Goal: Information Seeking & Learning: Learn about a topic

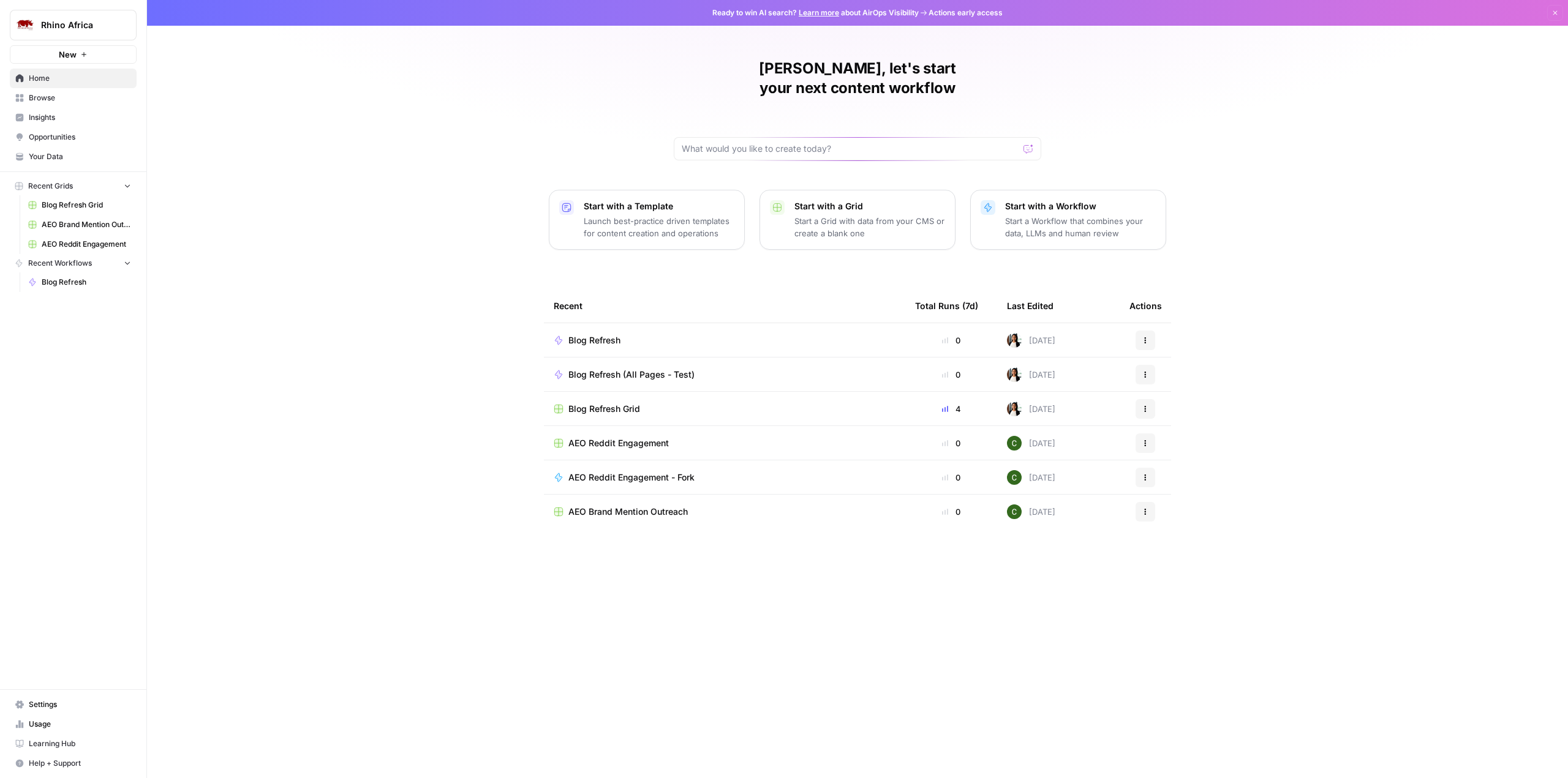
click at [46, 121] on span "Insights" at bounding box center [80, 117] width 102 height 11
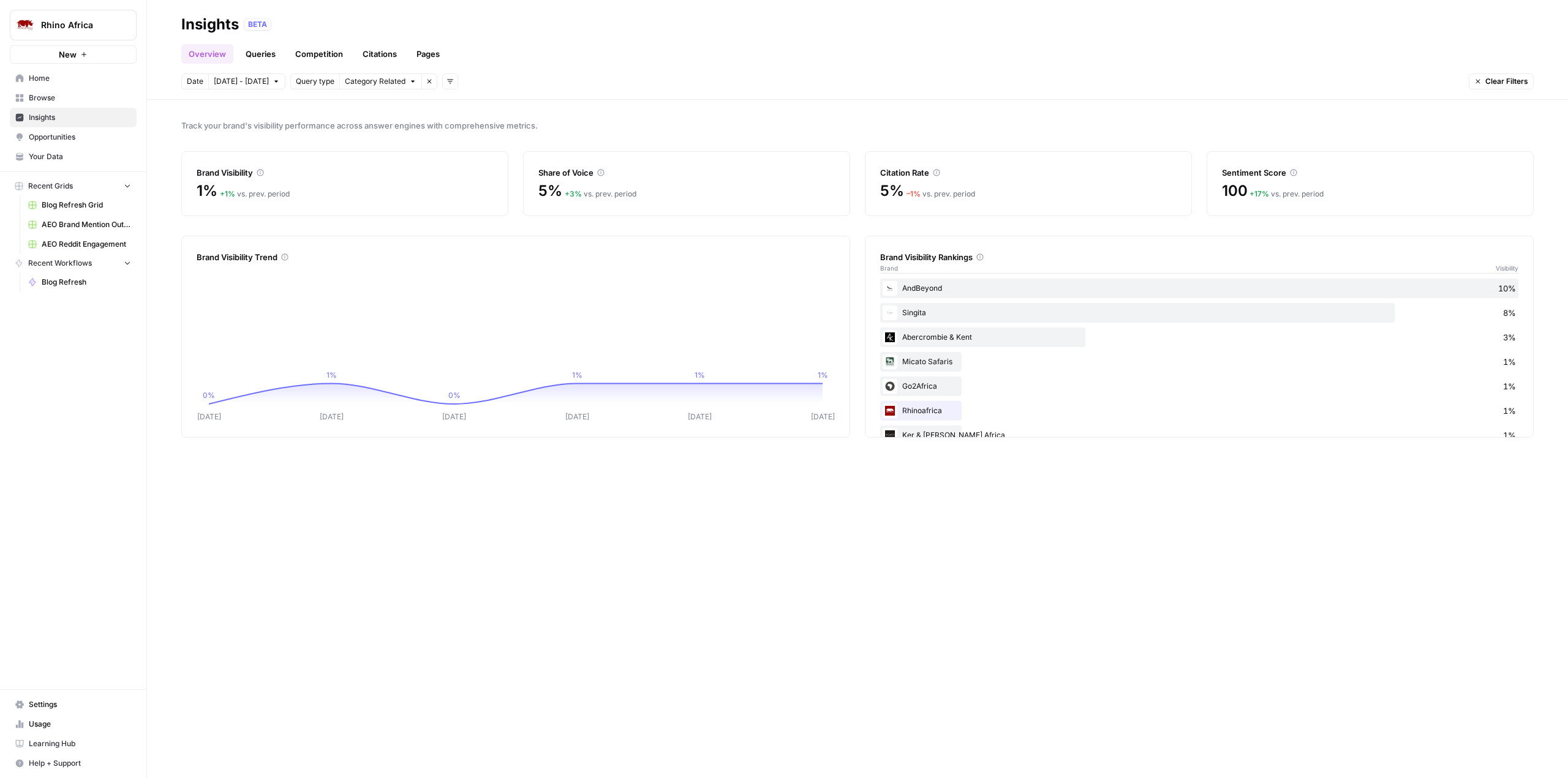
click at [256, 51] on link "Queries" at bounding box center [260, 54] width 45 height 20
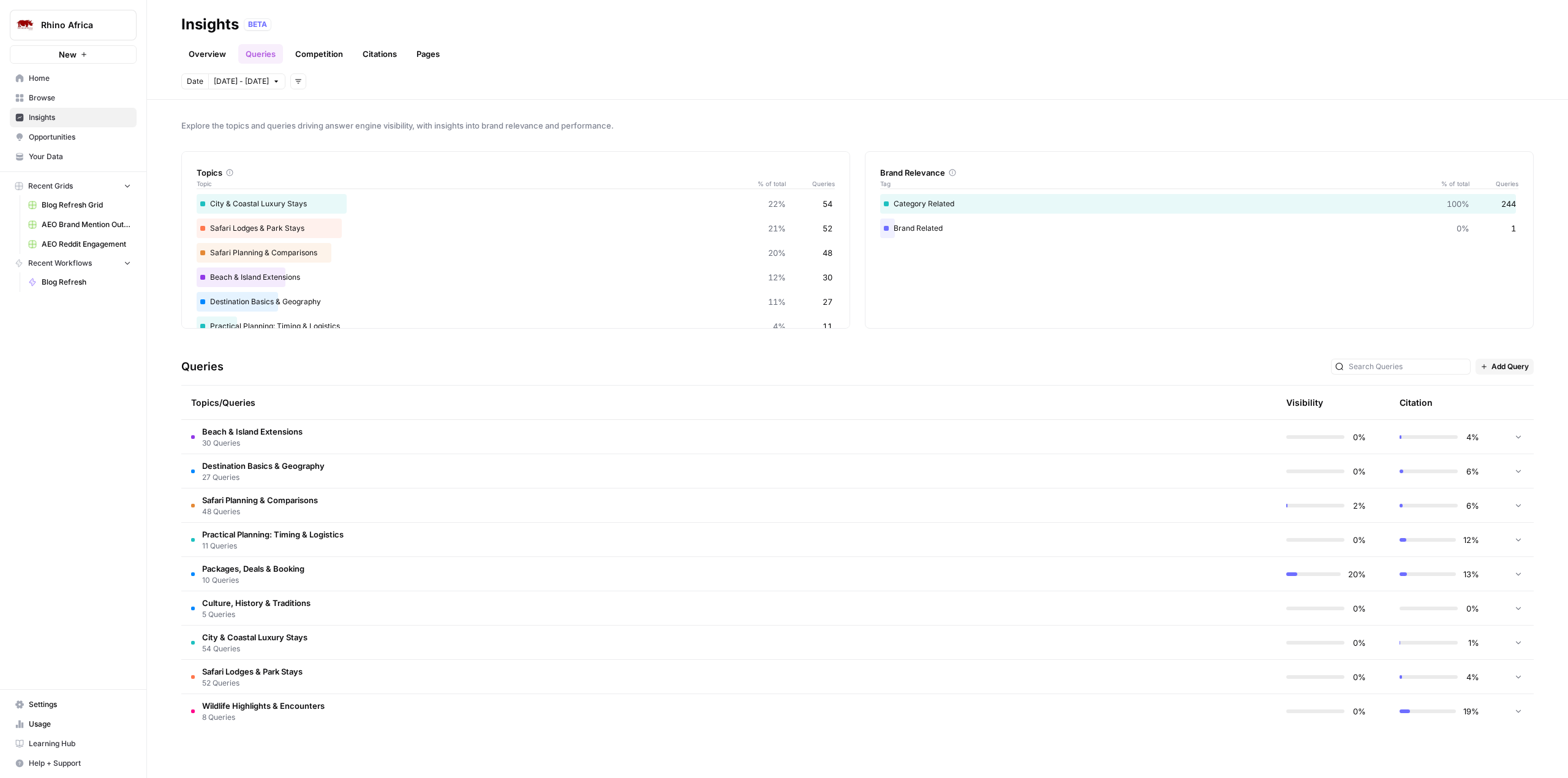
click at [198, 56] on link "Overview" at bounding box center [207, 54] width 52 height 20
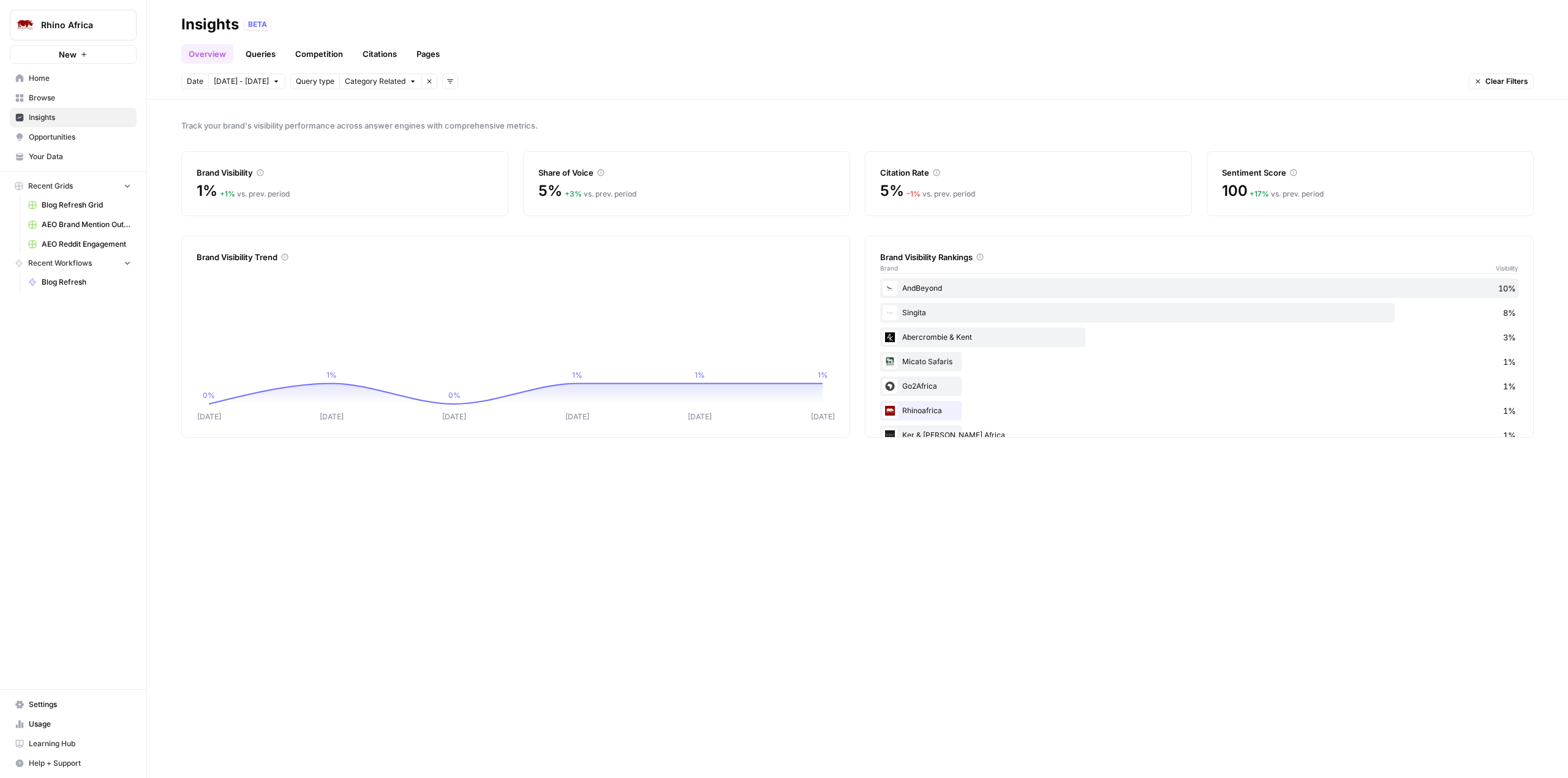
click at [257, 84] on span "[DATE] - [DATE]" at bounding box center [241, 81] width 56 height 11
click at [247, 159] on div "1" at bounding box center [247, 161] width 17 height 17
click at [266, 241] on div "30" at bounding box center [267, 239] width 17 height 17
click at [909, 384] on div "Go2Africa 1%" at bounding box center [1199, 387] width 638 height 20
click at [380, 83] on span "Category Related" at bounding box center [375, 81] width 60 height 11
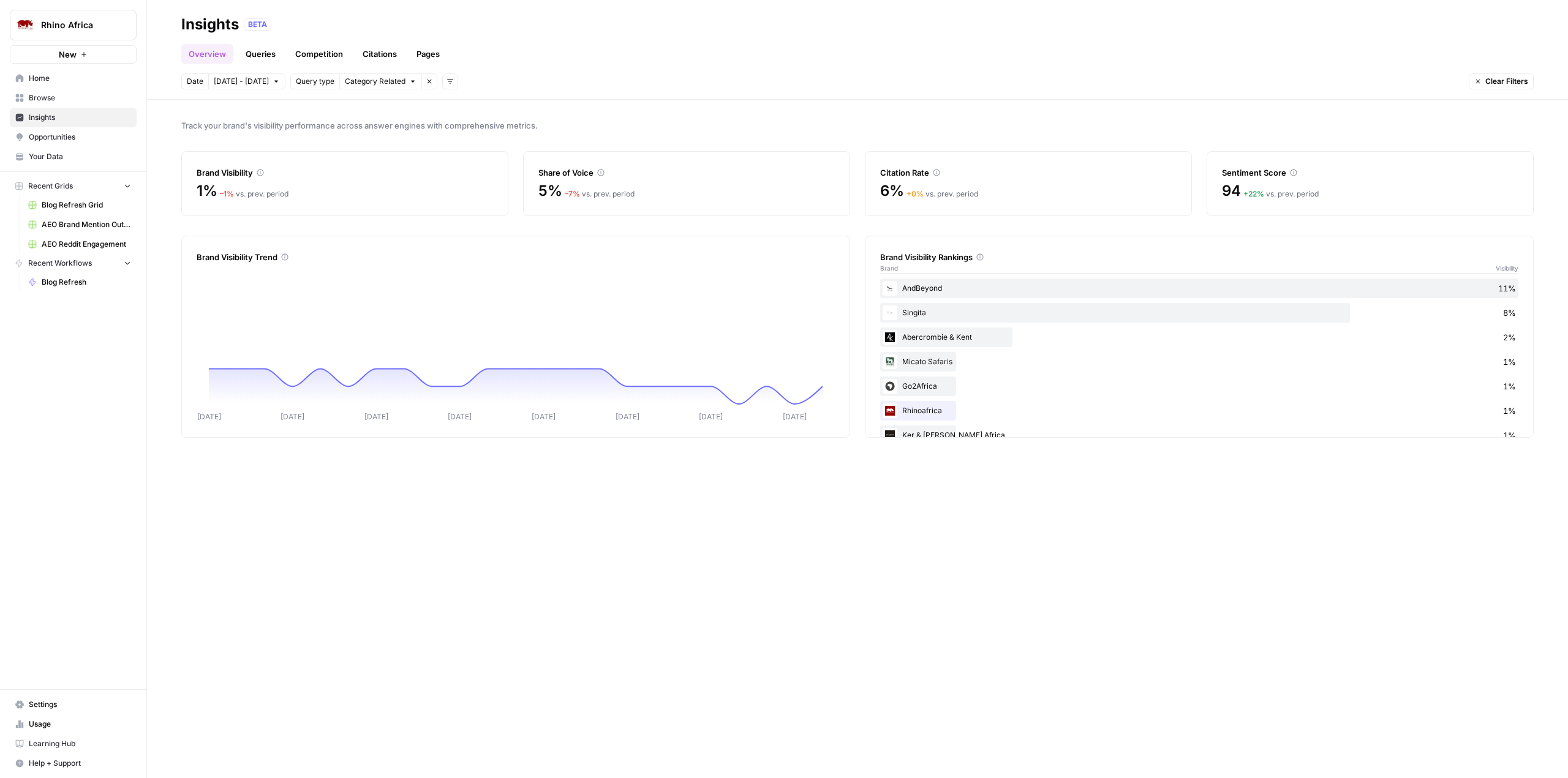
click at [307, 81] on span "Query type" at bounding box center [315, 81] width 39 height 11
click at [314, 80] on span "Query type" at bounding box center [315, 81] width 39 height 11
click at [317, 81] on span "Query type" at bounding box center [315, 81] width 39 height 11
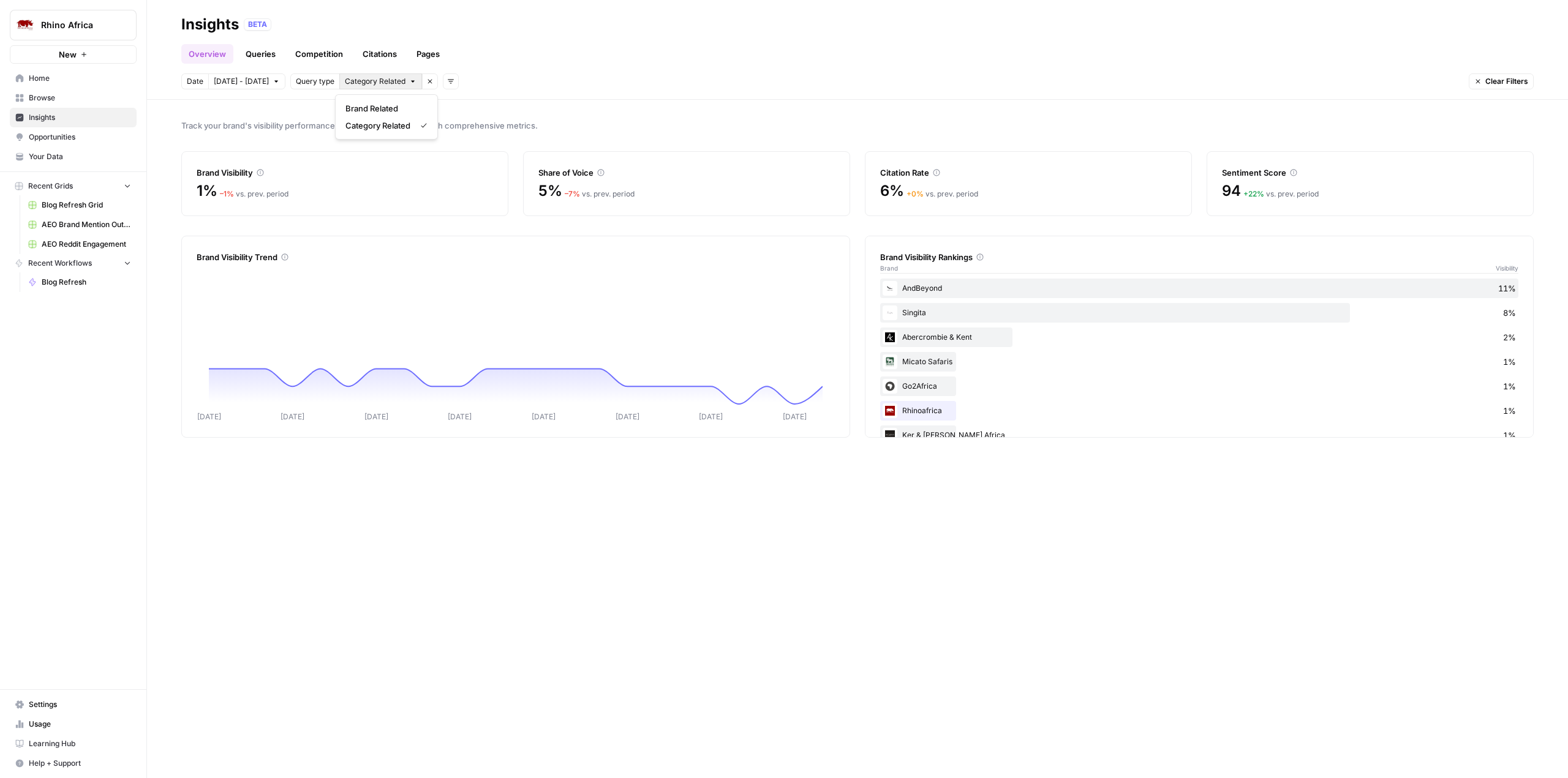
click at [367, 81] on span "Category Related" at bounding box center [375, 81] width 60 height 11
click at [447, 82] on icon "button" at bounding box center [450, 81] width 7 height 7
click at [266, 57] on link "Queries" at bounding box center [260, 54] width 45 height 20
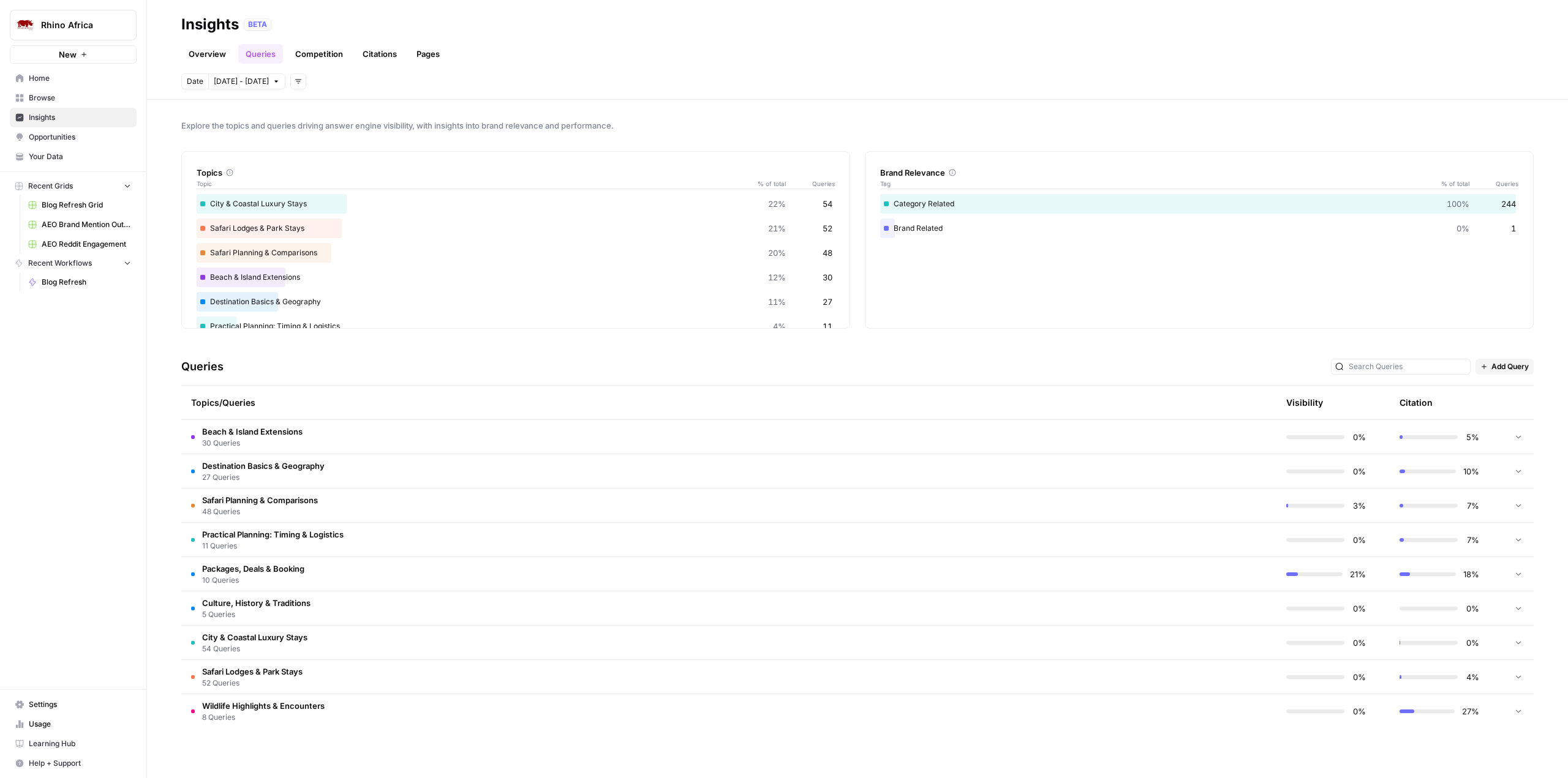
click at [327, 53] on link "Competition" at bounding box center [318, 54] width 62 height 20
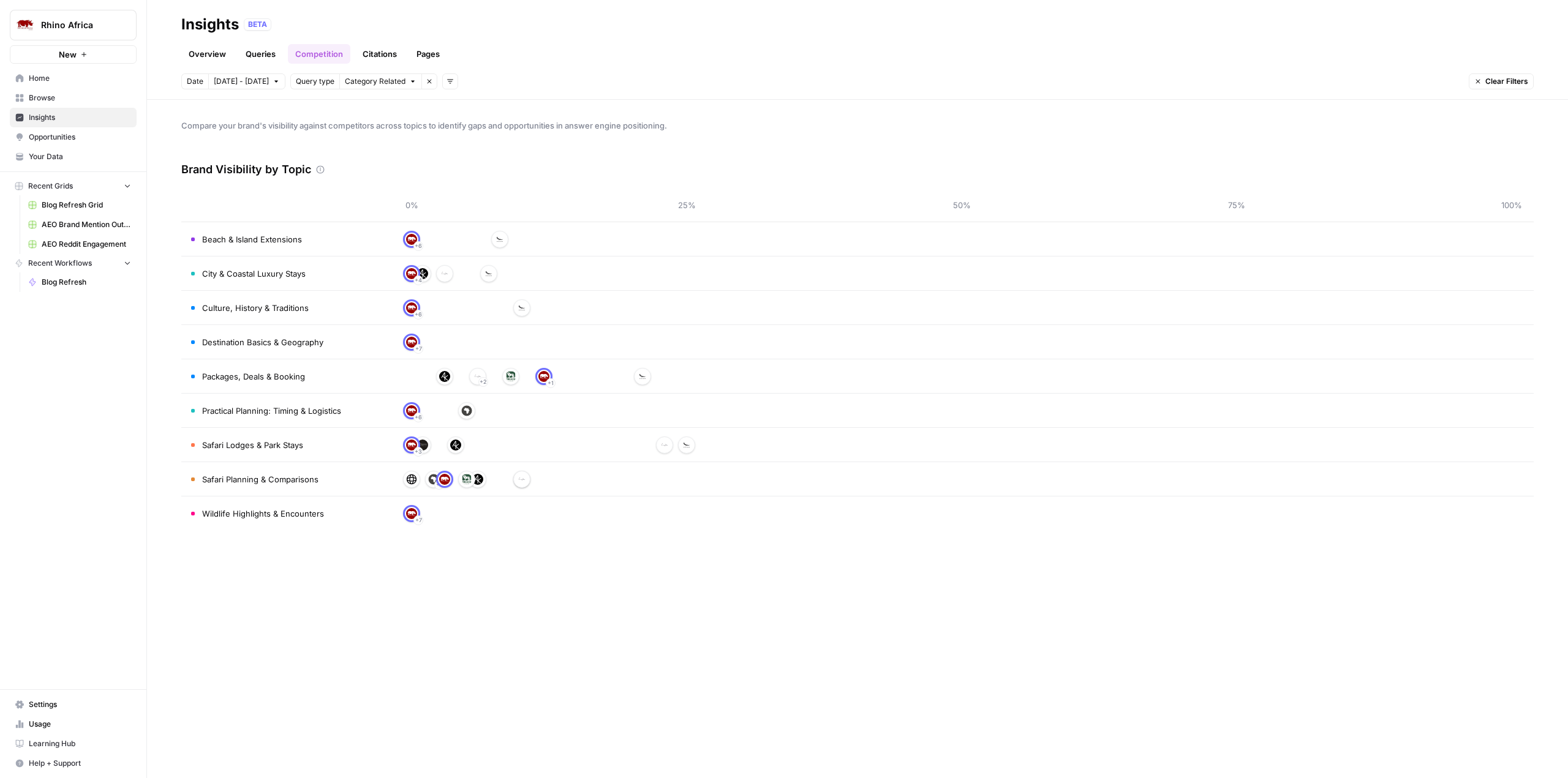
click at [380, 51] on link "Citations" at bounding box center [380, 54] width 49 height 20
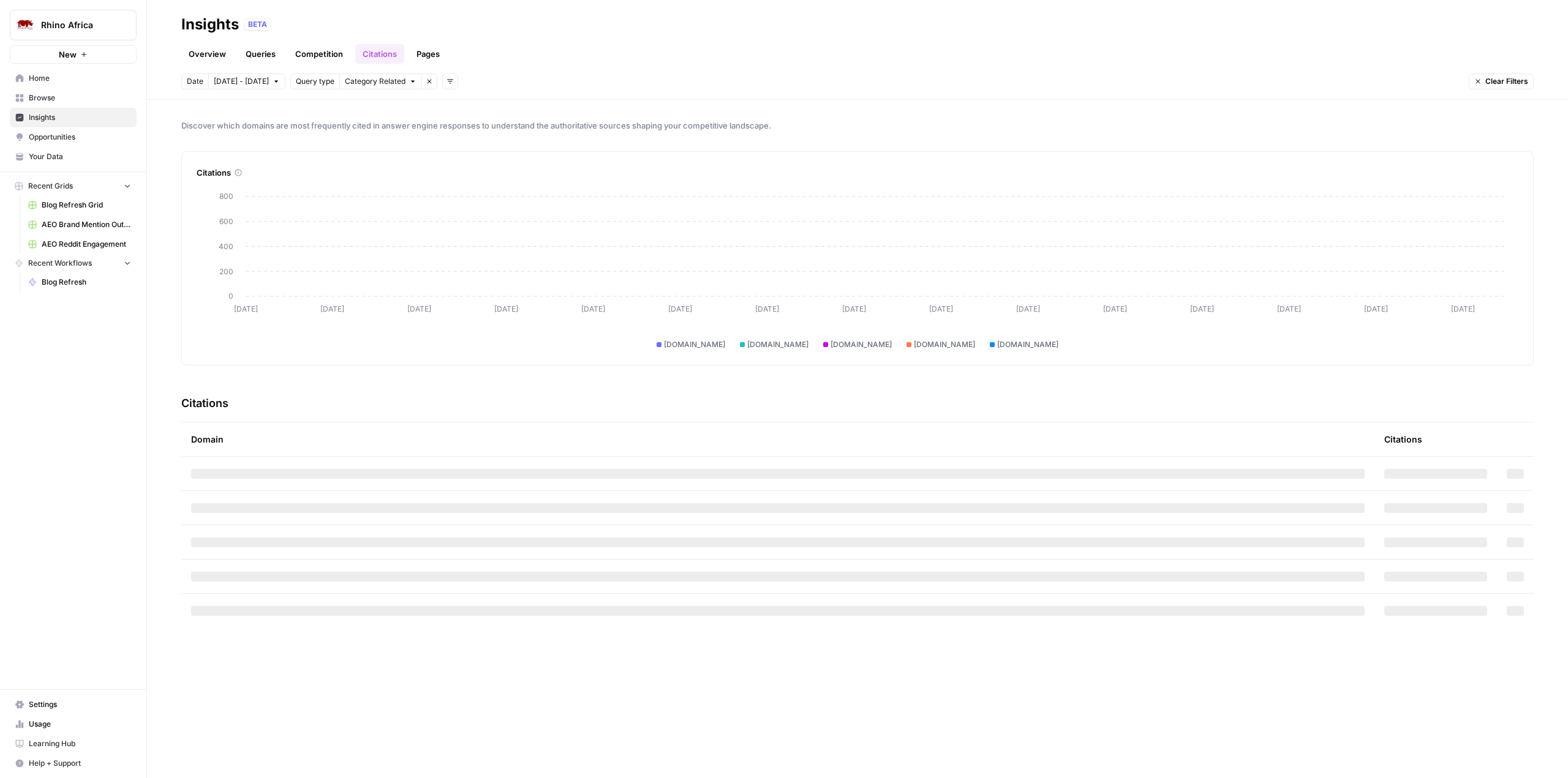
click at [425, 52] on link "Pages" at bounding box center [428, 54] width 38 height 20
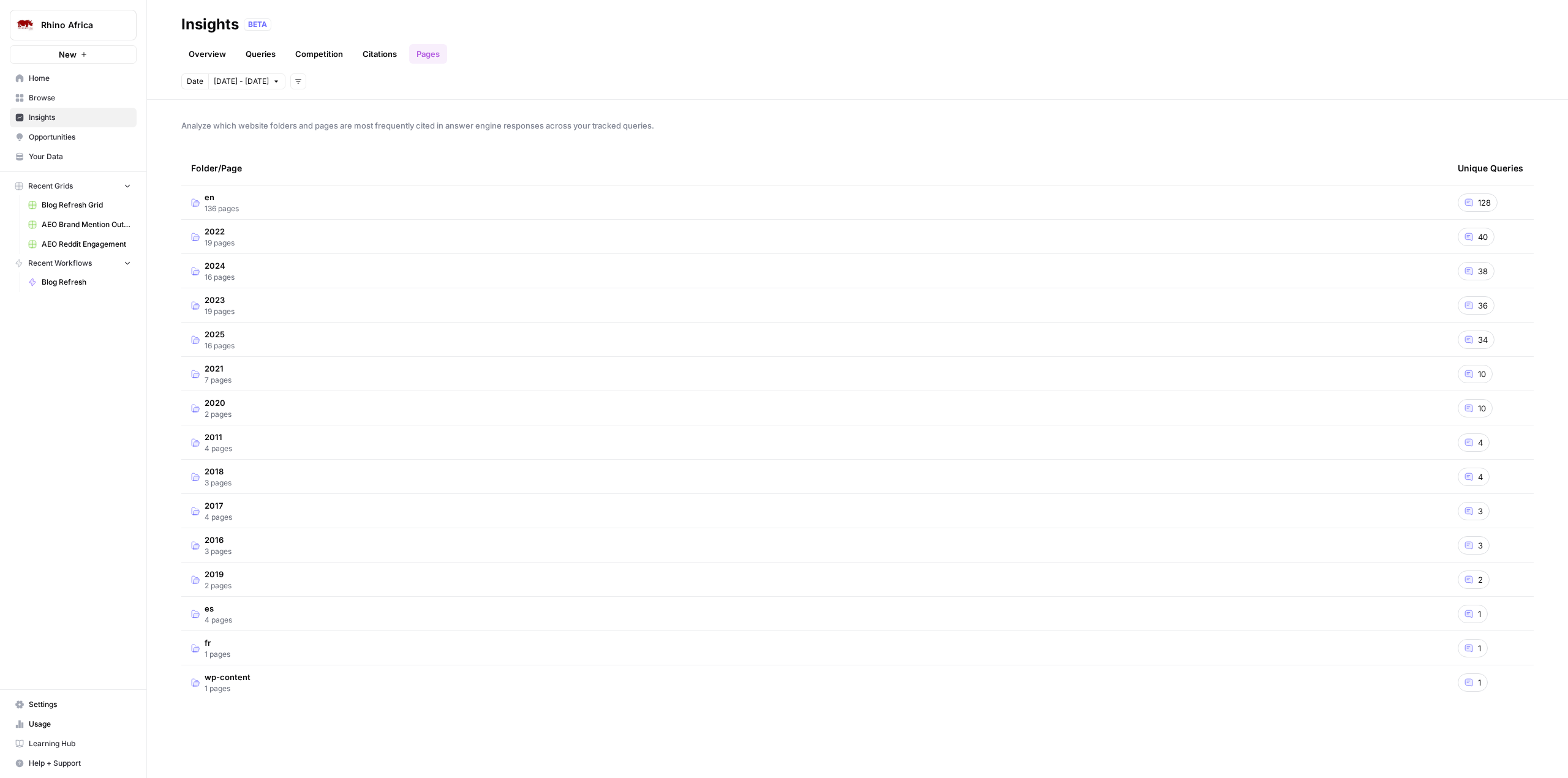
click at [381, 56] on link "Citations" at bounding box center [380, 54] width 49 height 20
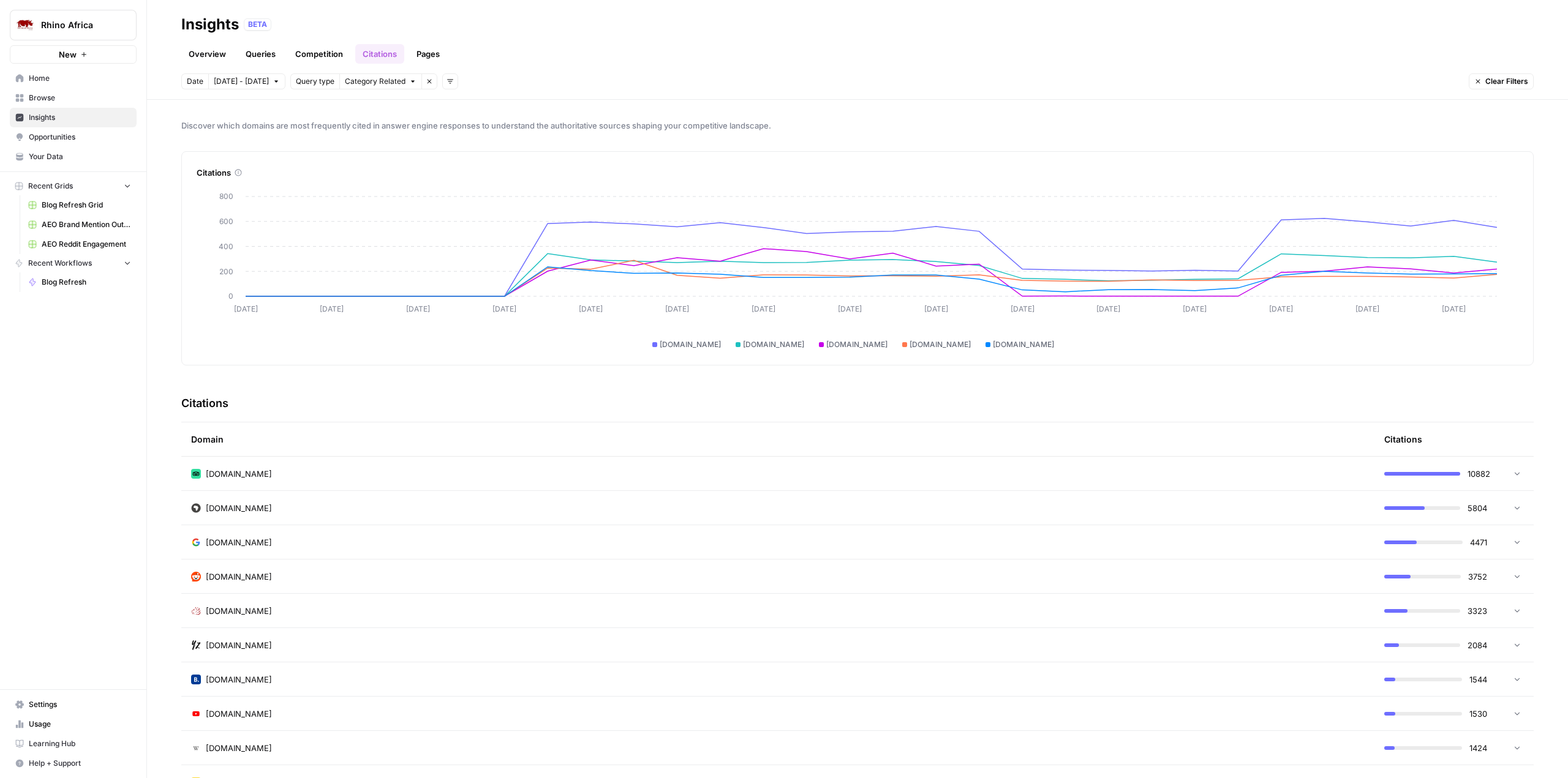
click at [259, 509] on span "[DOMAIN_NAME]" at bounding box center [239, 508] width 66 height 12
click at [57, 723] on span "Usage" at bounding box center [80, 724] width 102 height 11
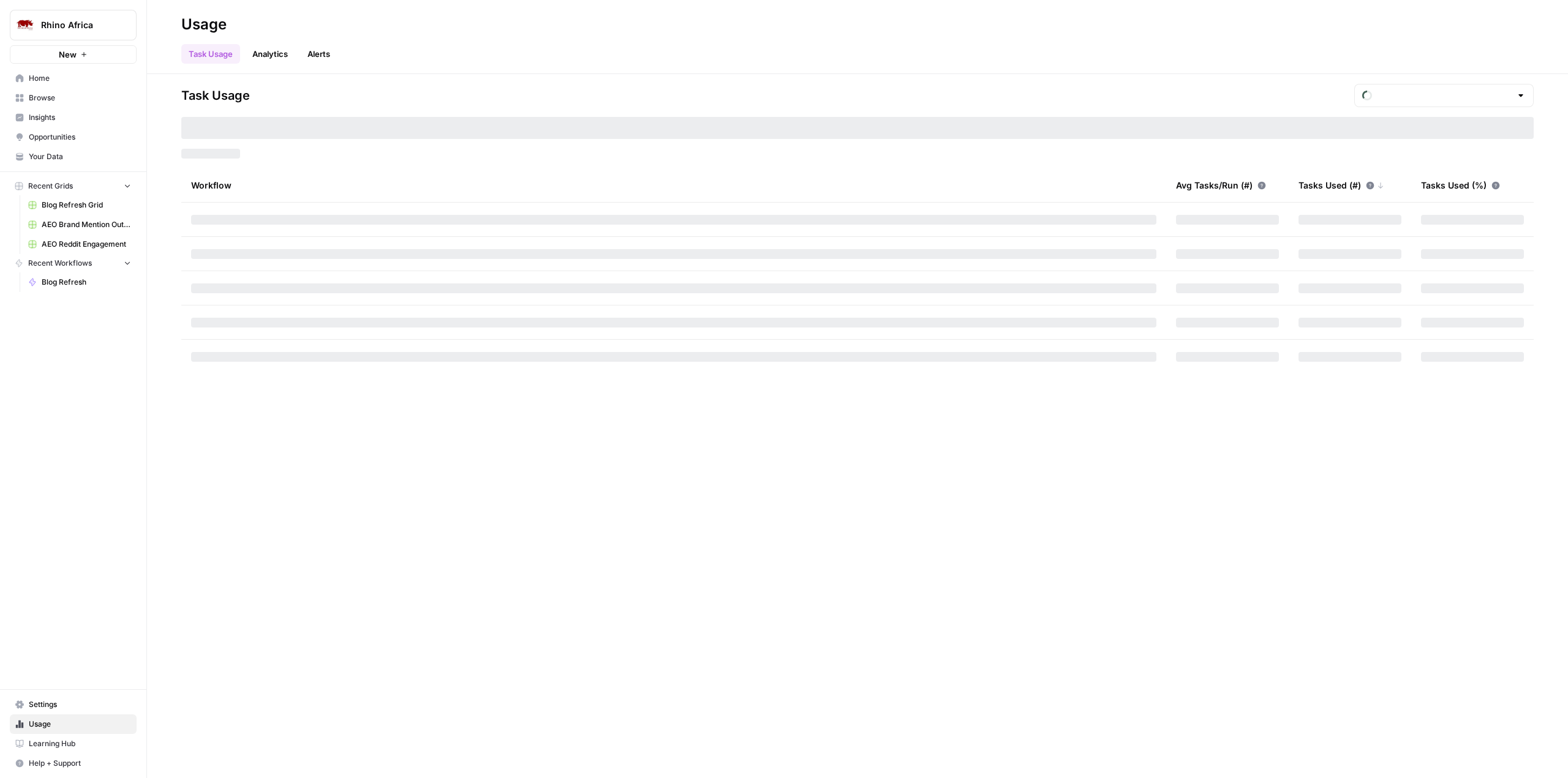
type input "October Tasks"
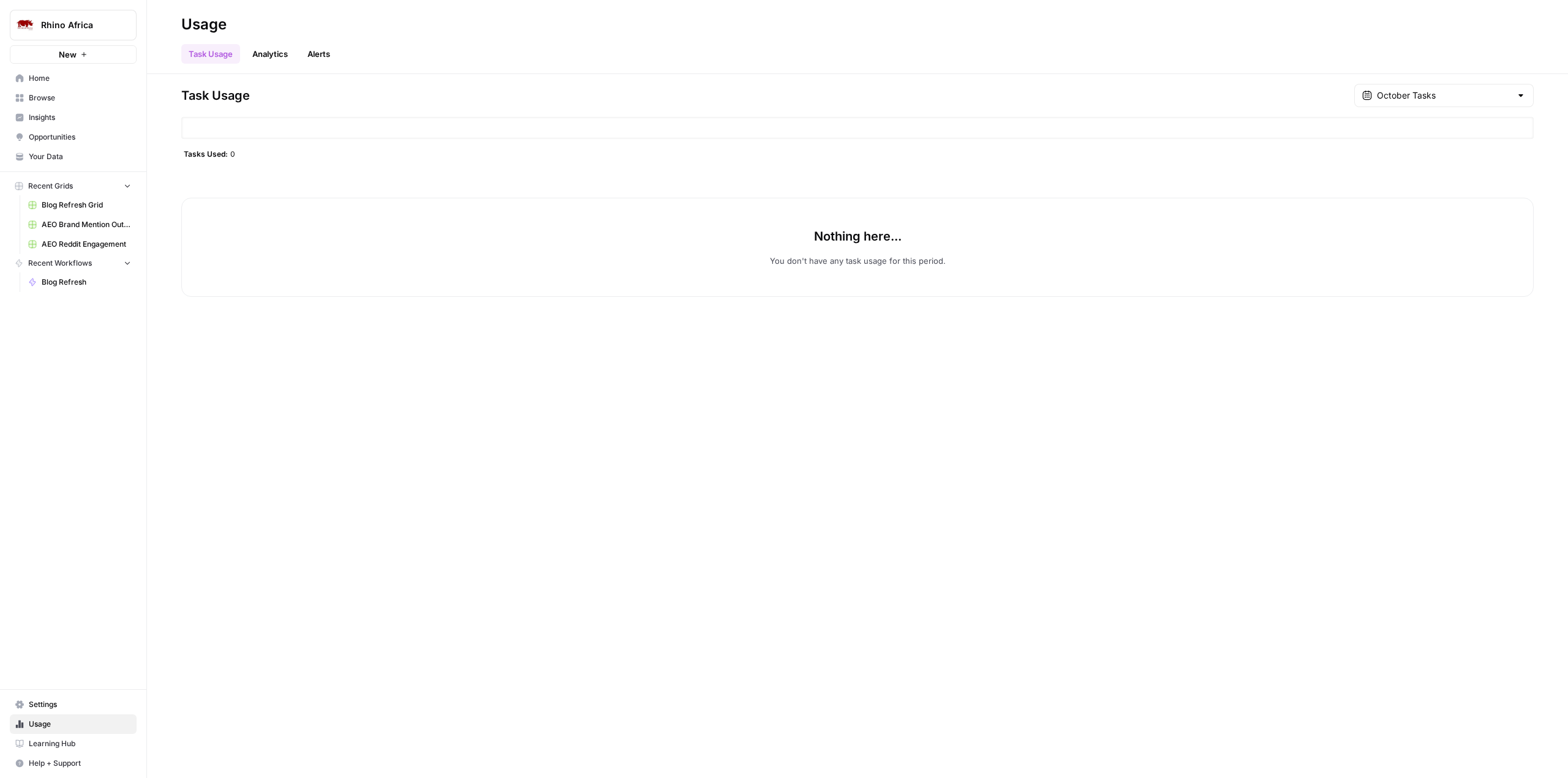
click at [1428, 88] on div "October Tasks" at bounding box center [1444, 95] width 180 height 23
click at [1435, 169] on div "[DATE] 2 am - [DATE] 2 am" at bounding box center [1452, 166] width 142 height 11
type input "September Tasks"
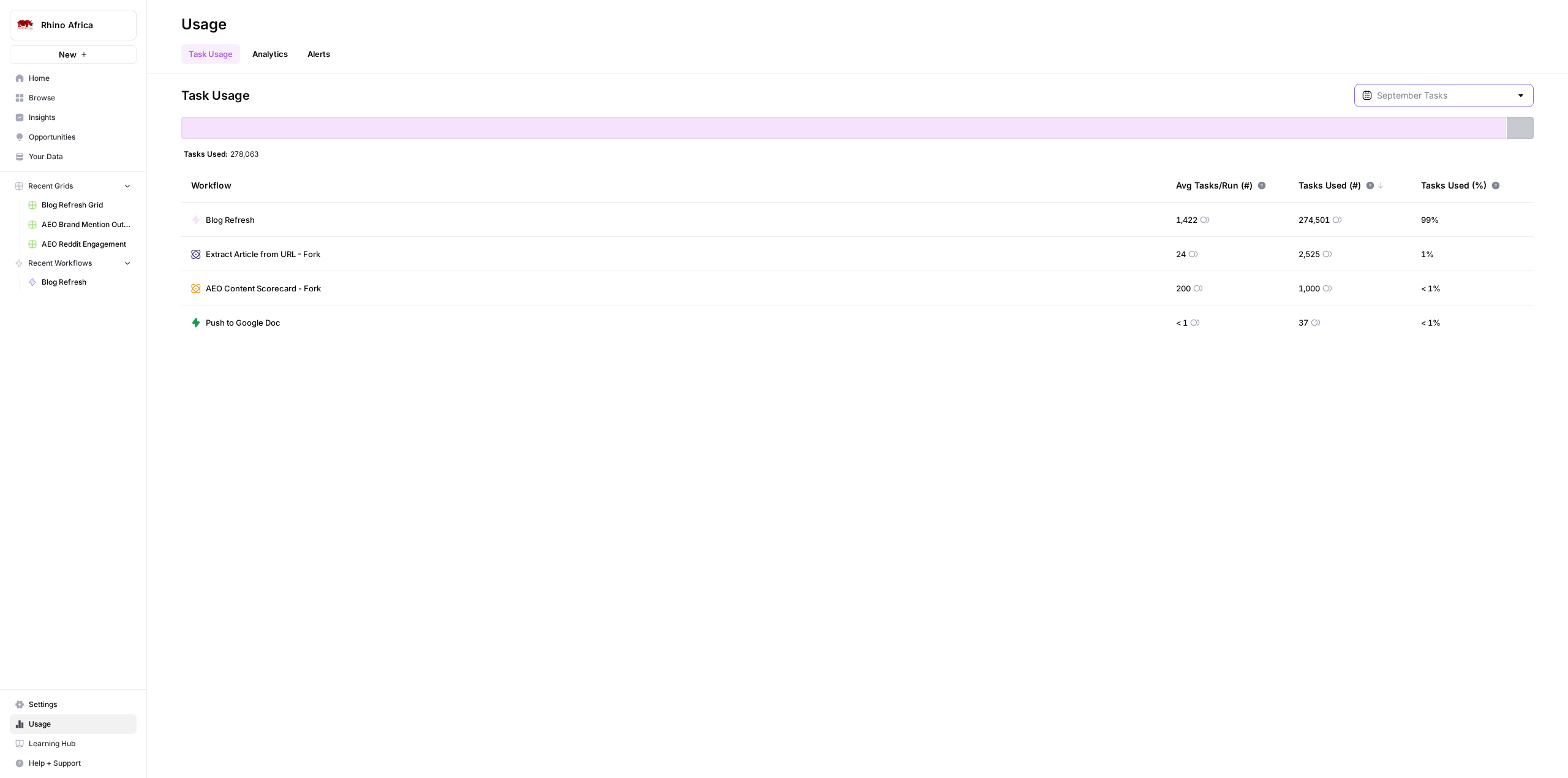
click at [1455, 98] on input "text" at bounding box center [1444, 95] width 134 height 12
click at [1412, 131] on span "October Tasks" at bounding box center [1449, 126] width 137 height 12
type input "October Tasks"
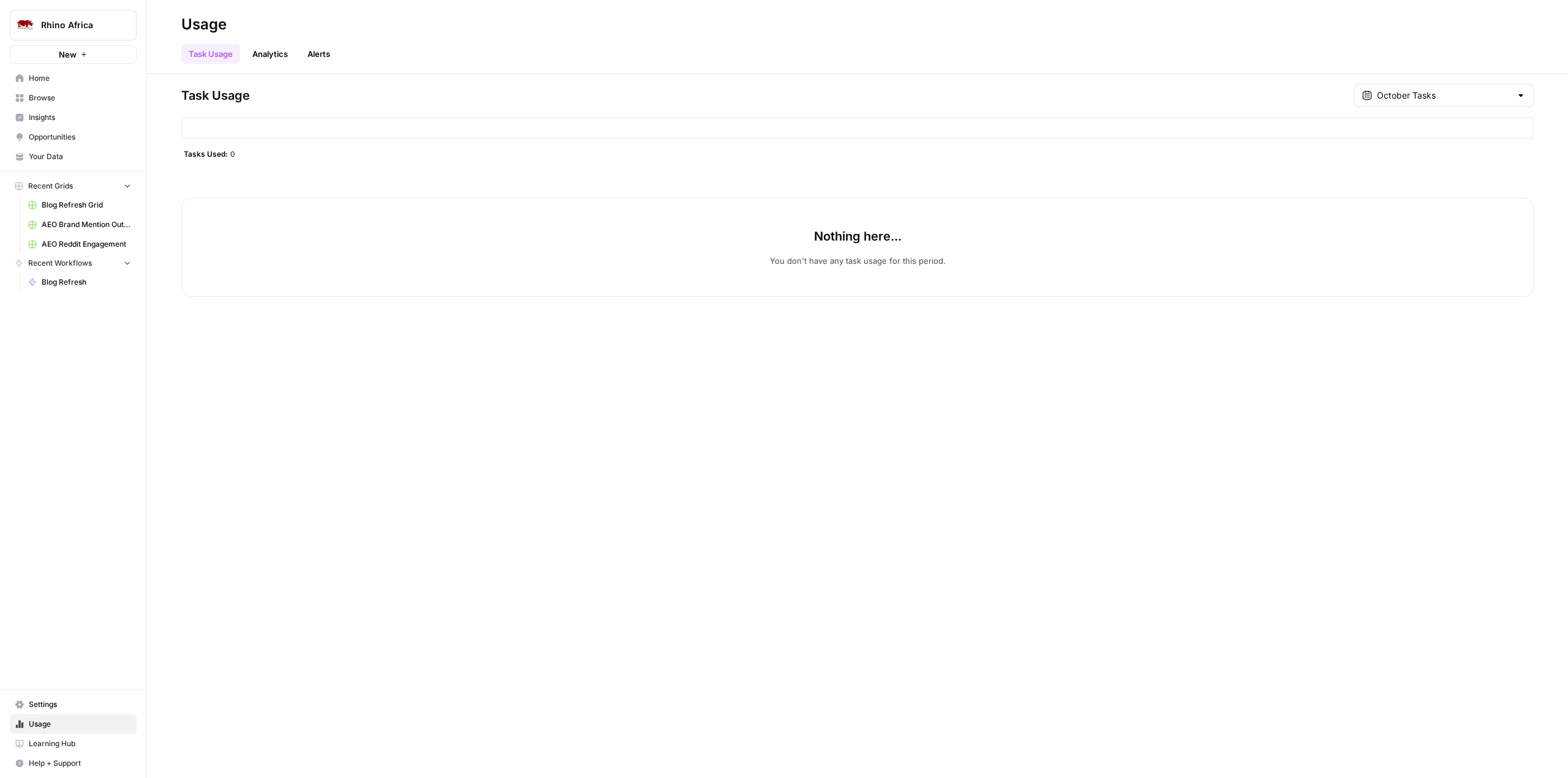
click at [281, 60] on link "Analytics" at bounding box center [270, 54] width 51 height 20
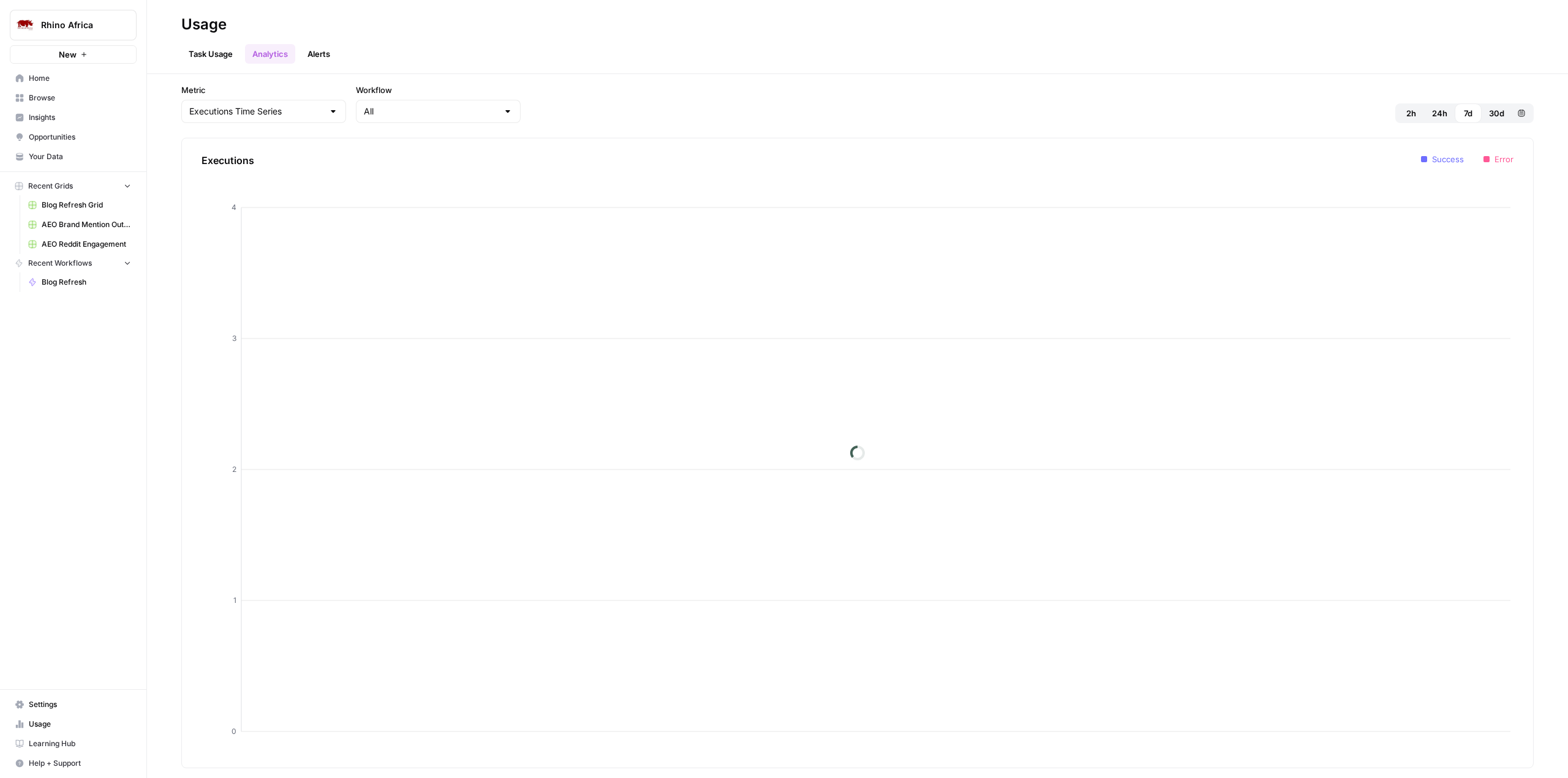
click at [321, 53] on link "Alerts" at bounding box center [318, 54] width 37 height 20
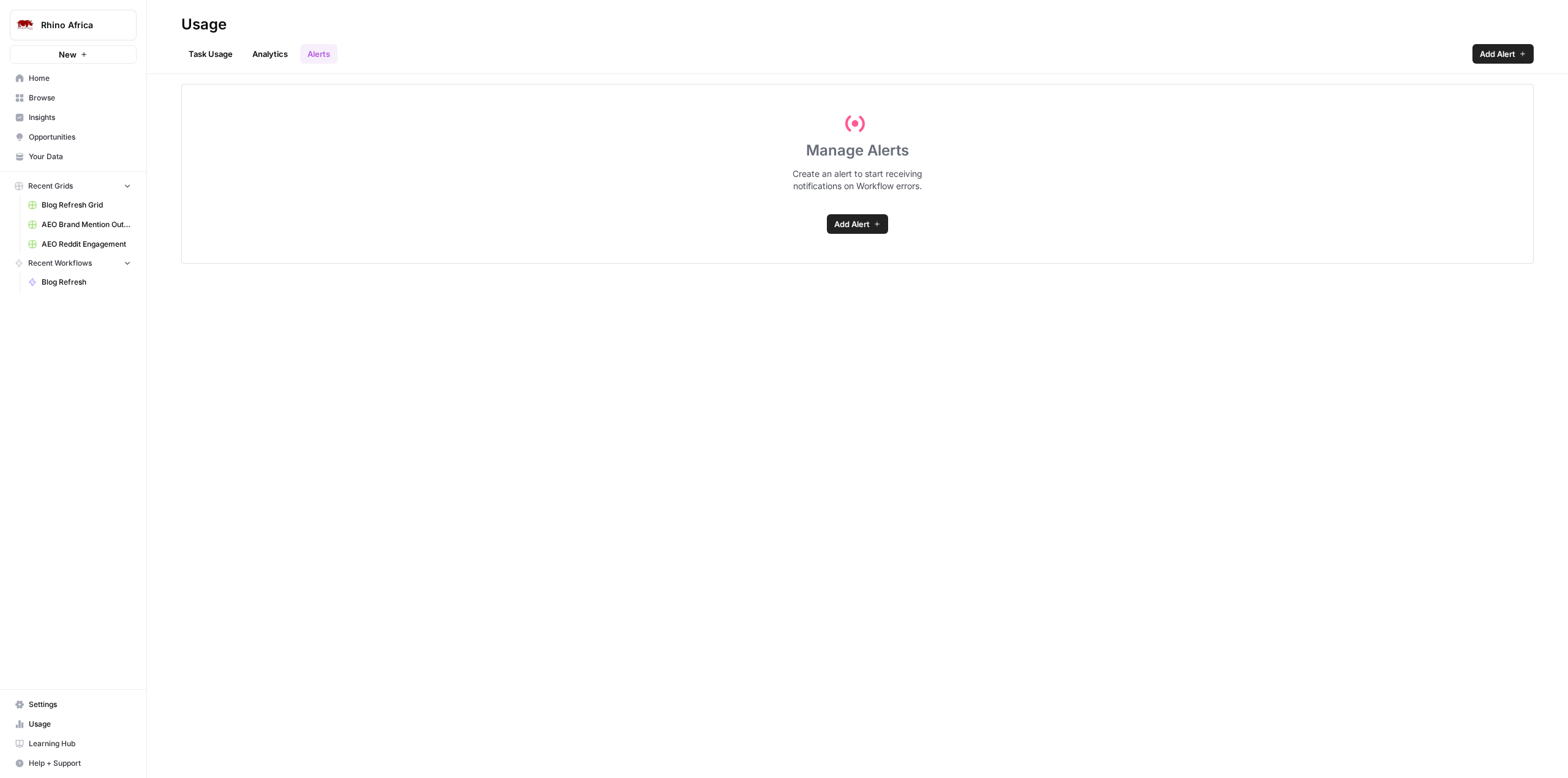
click at [267, 52] on link "Analytics" at bounding box center [270, 54] width 51 height 20
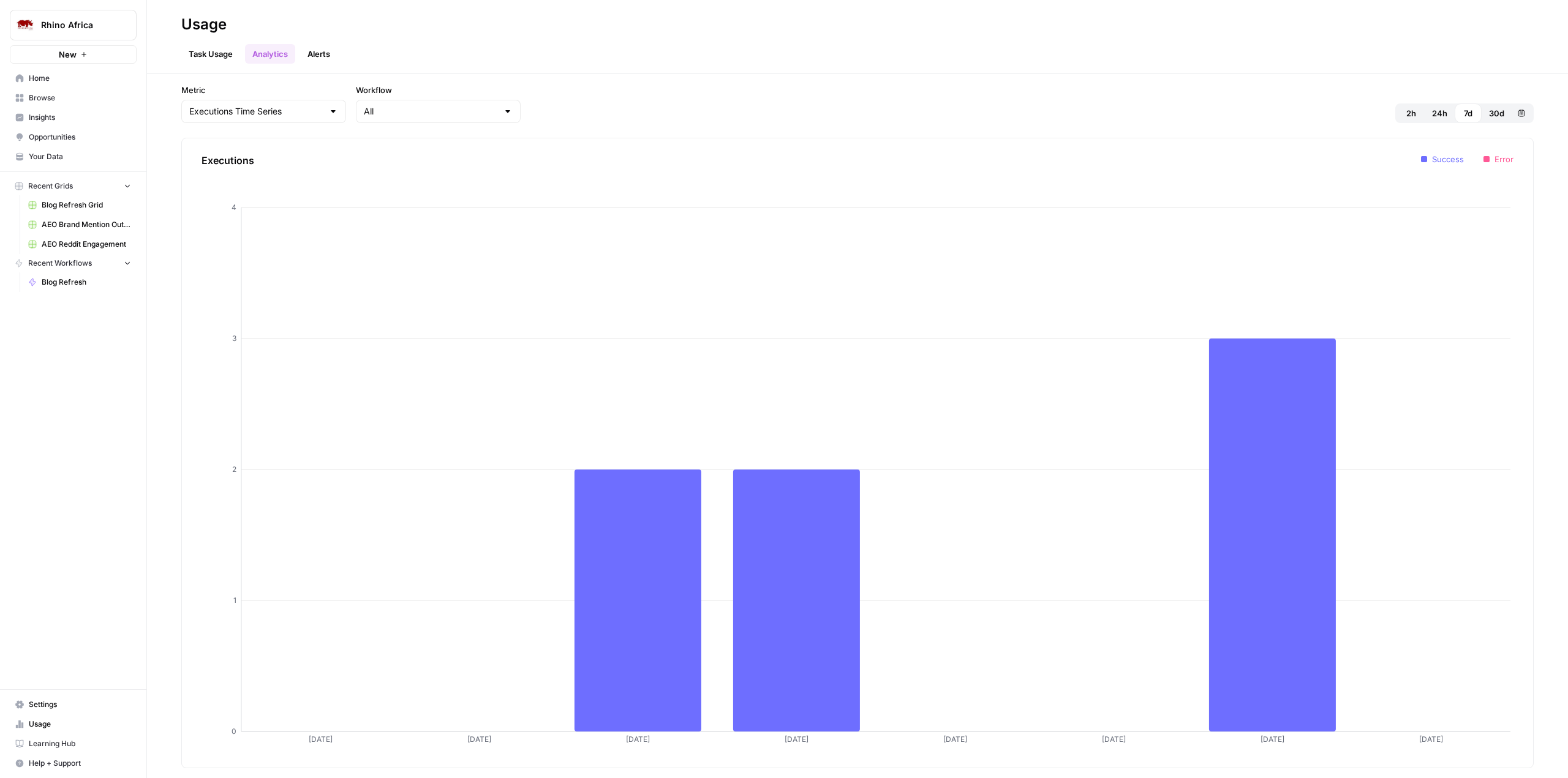
click at [1495, 117] on span "30d" at bounding box center [1497, 113] width 15 height 12
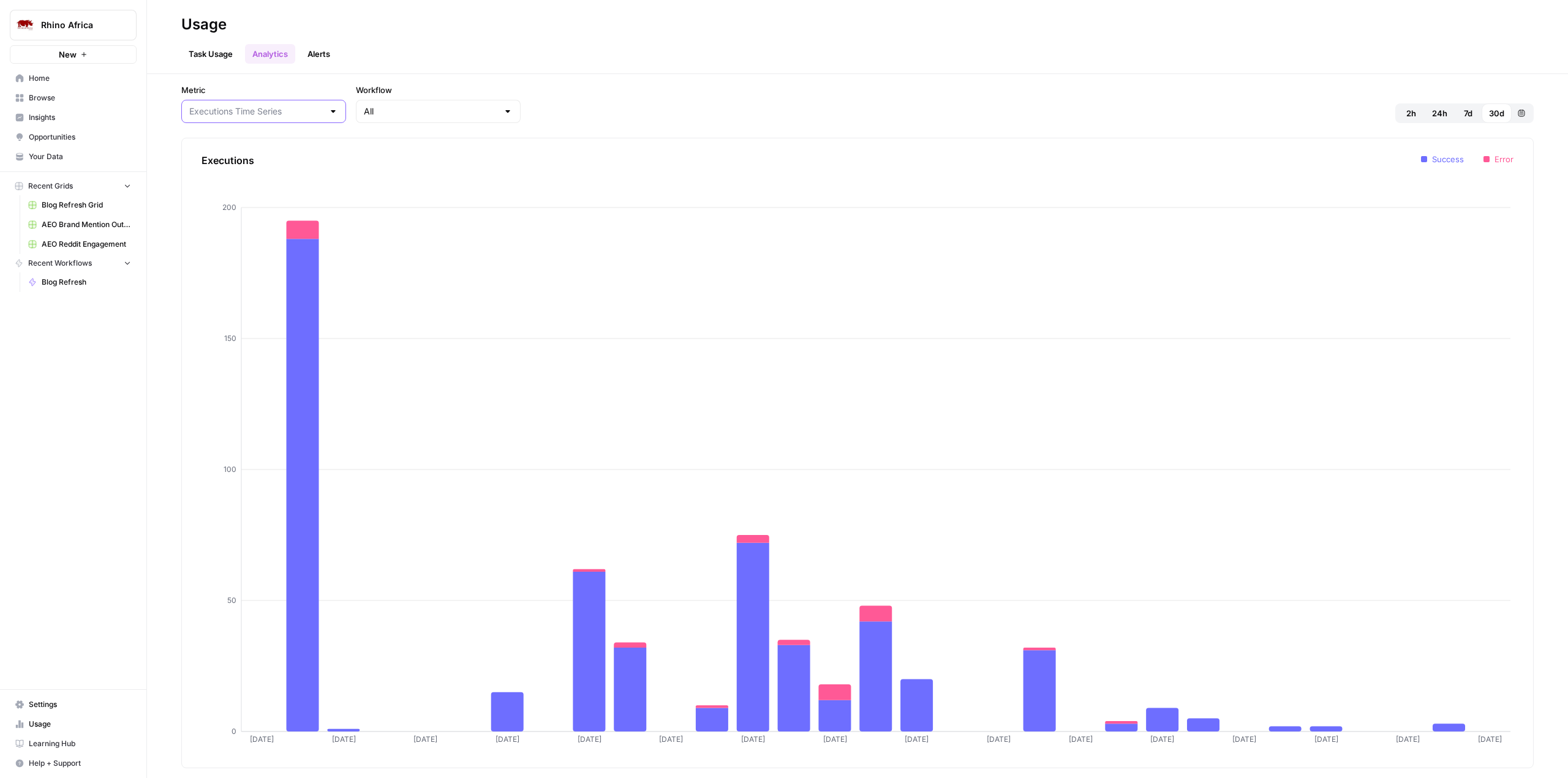
click at [295, 116] on input "Metric" at bounding box center [256, 111] width 134 height 12
type input "Executions Time Series"
click at [467, 98] on div "Workflow All" at bounding box center [438, 103] width 165 height 39
click at [503, 107] on div at bounding box center [508, 111] width 10 height 12
type input "All"
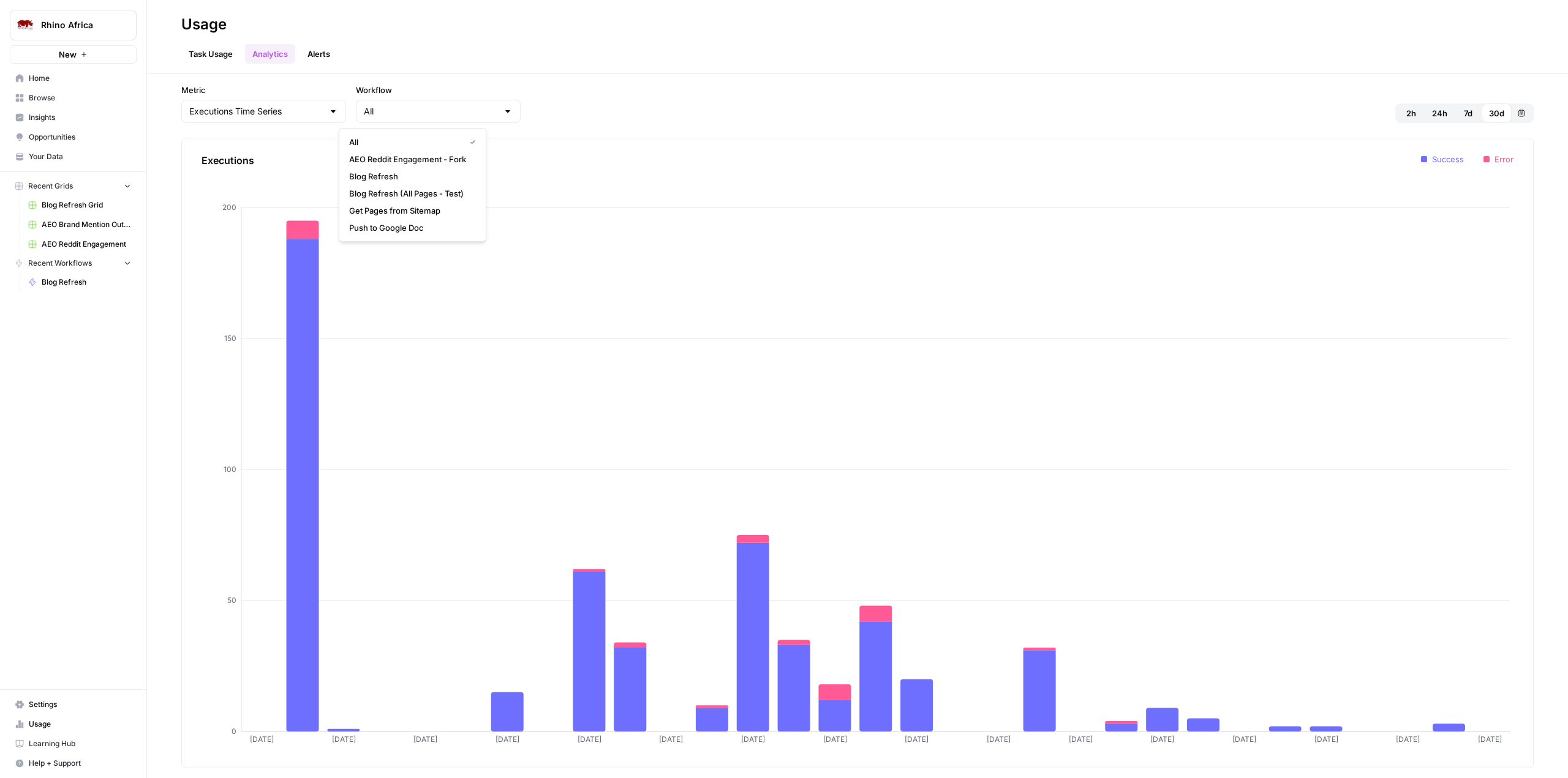
click at [592, 102] on div "Metric Executions Time Series Workflow All 2h 24h 7d 30d Custom range" at bounding box center [858, 103] width 1353 height 39
click at [53, 153] on span "Your Data" at bounding box center [80, 157] width 102 height 11
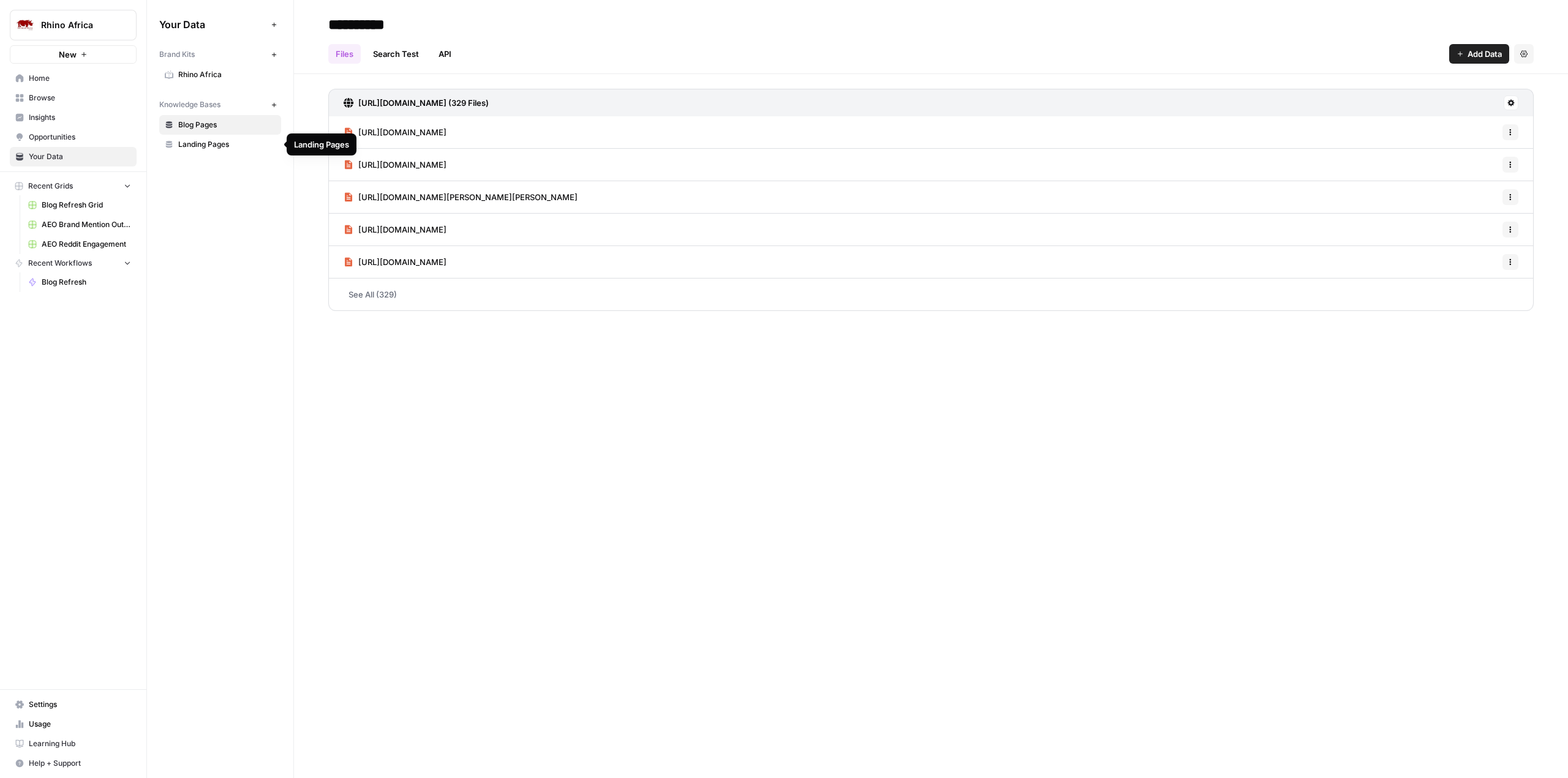
click at [210, 147] on span "Landing Pages" at bounding box center [227, 144] width 98 height 11
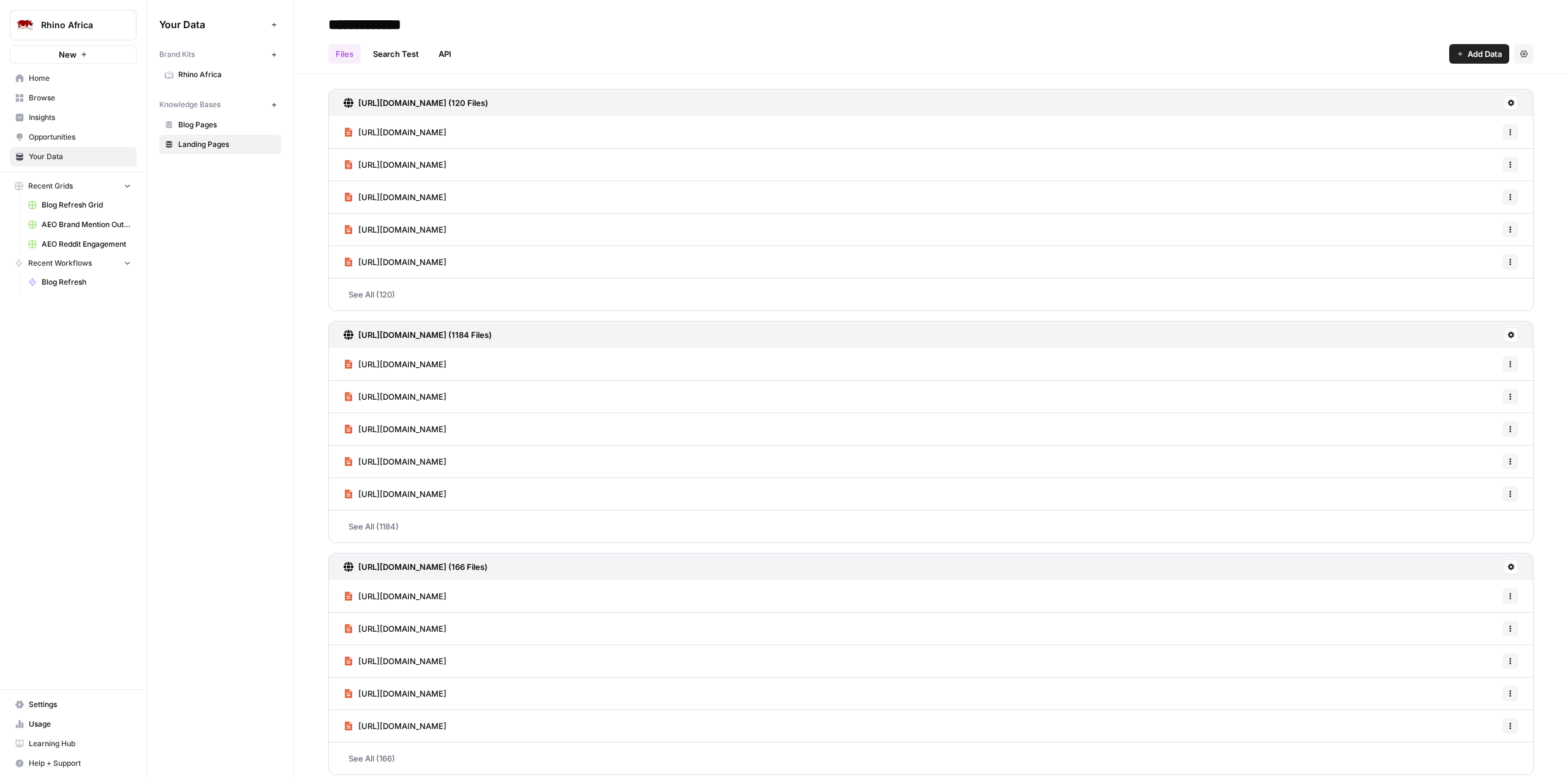
click at [183, 79] on span "Rhino Africa" at bounding box center [227, 75] width 98 height 11
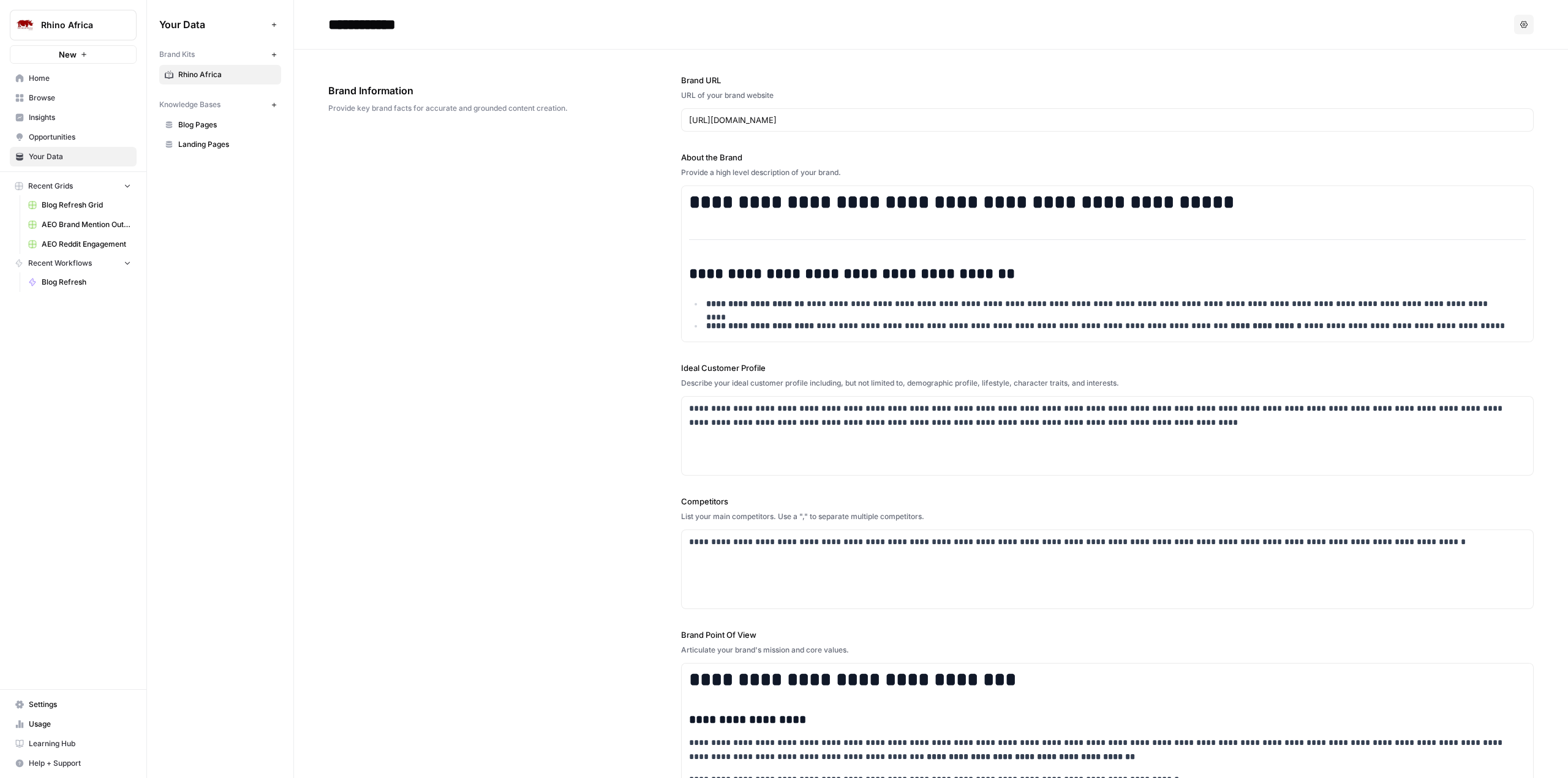
click at [48, 131] on link "Opportunities" at bounding box center [73, 138] width 127 height 20
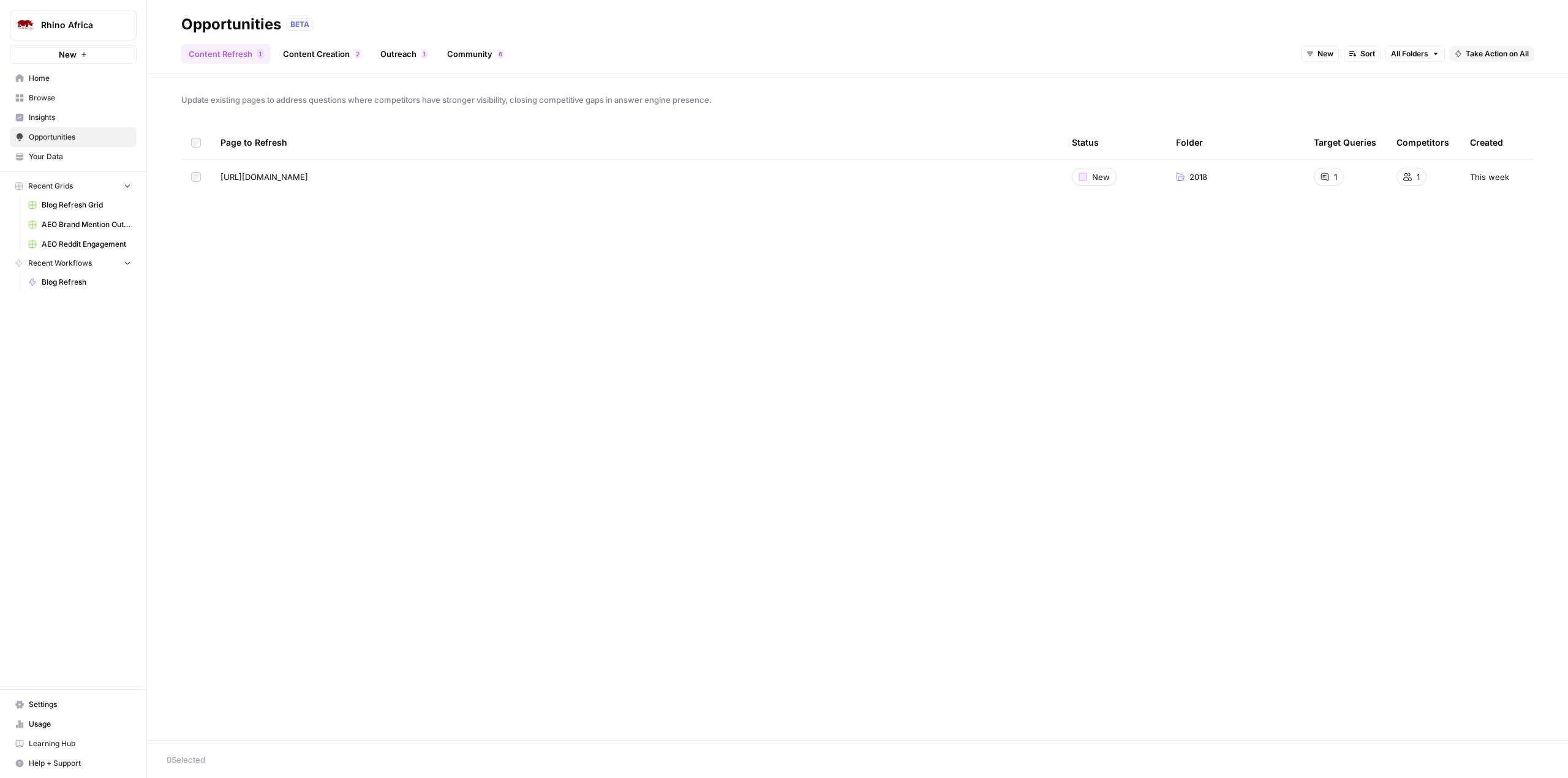
click at [299, 56] on link "Content Creation 2" at bounding box center [322, 54] width 93 height 20
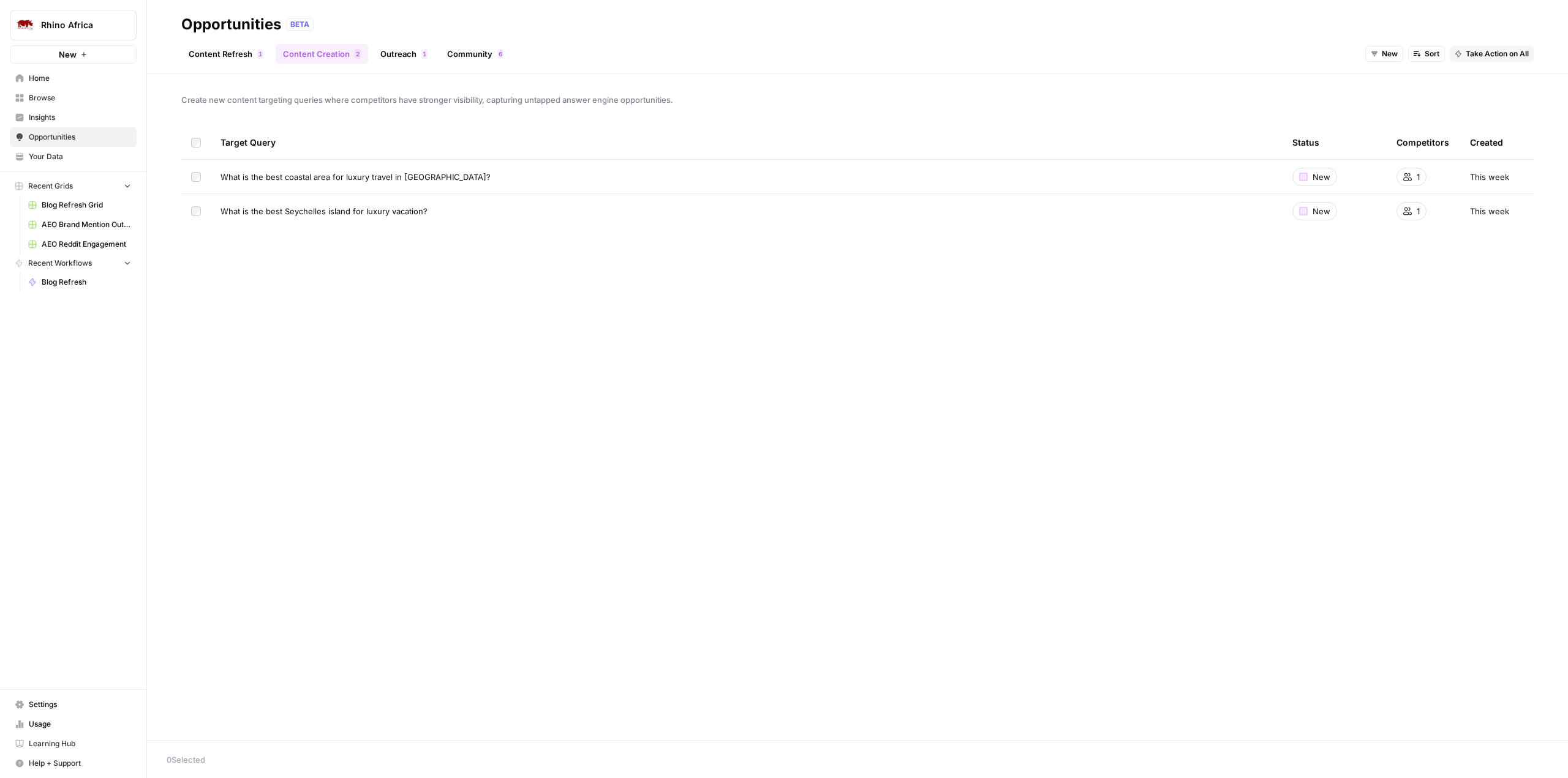
click at [398, 54] on link "Outreach 1" at bounding box center [404, 54] width 62 height 20
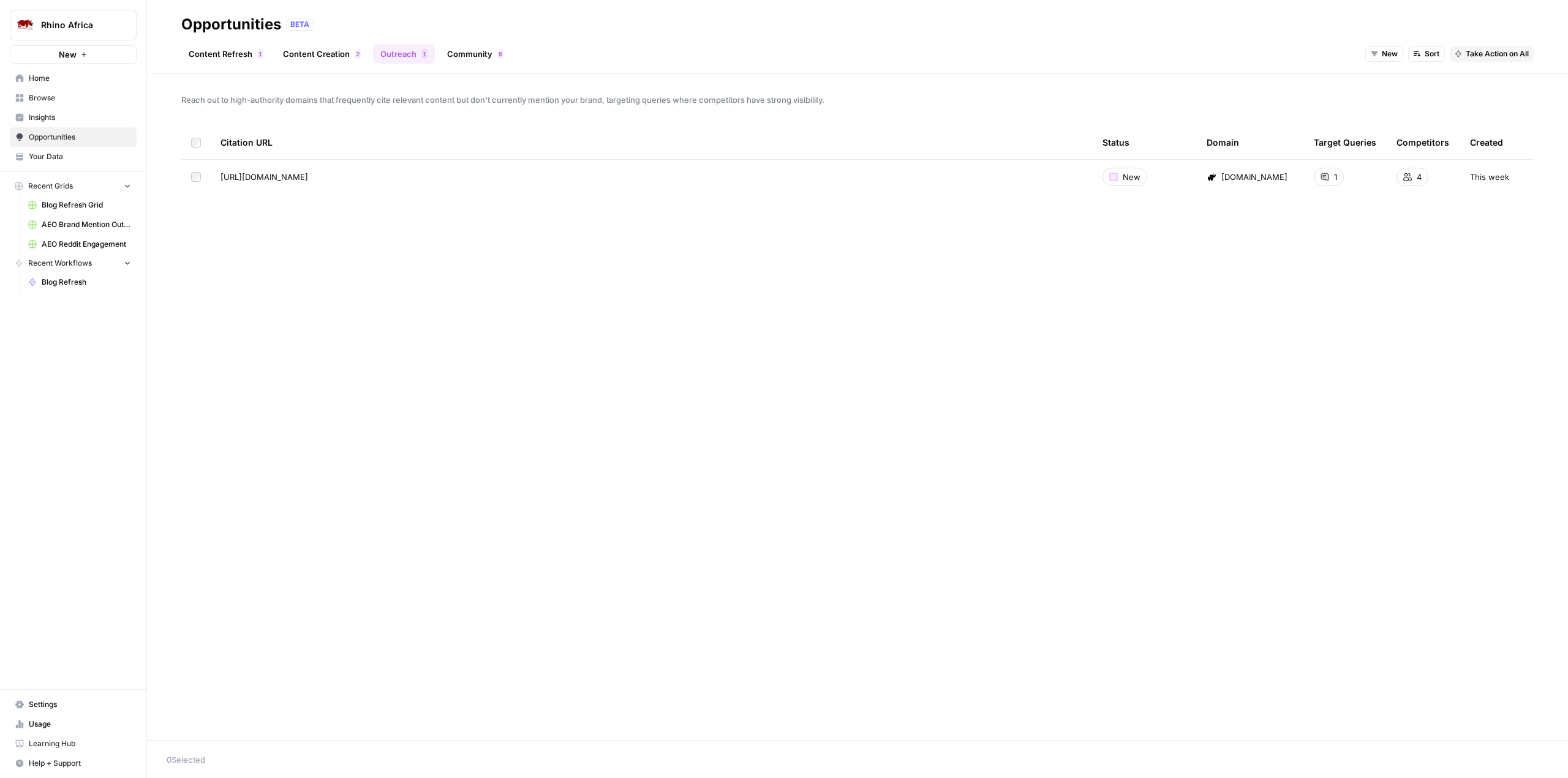
click at [466, 51] on link "Community 6" at bounding box center [476, 54] width 71 height 20
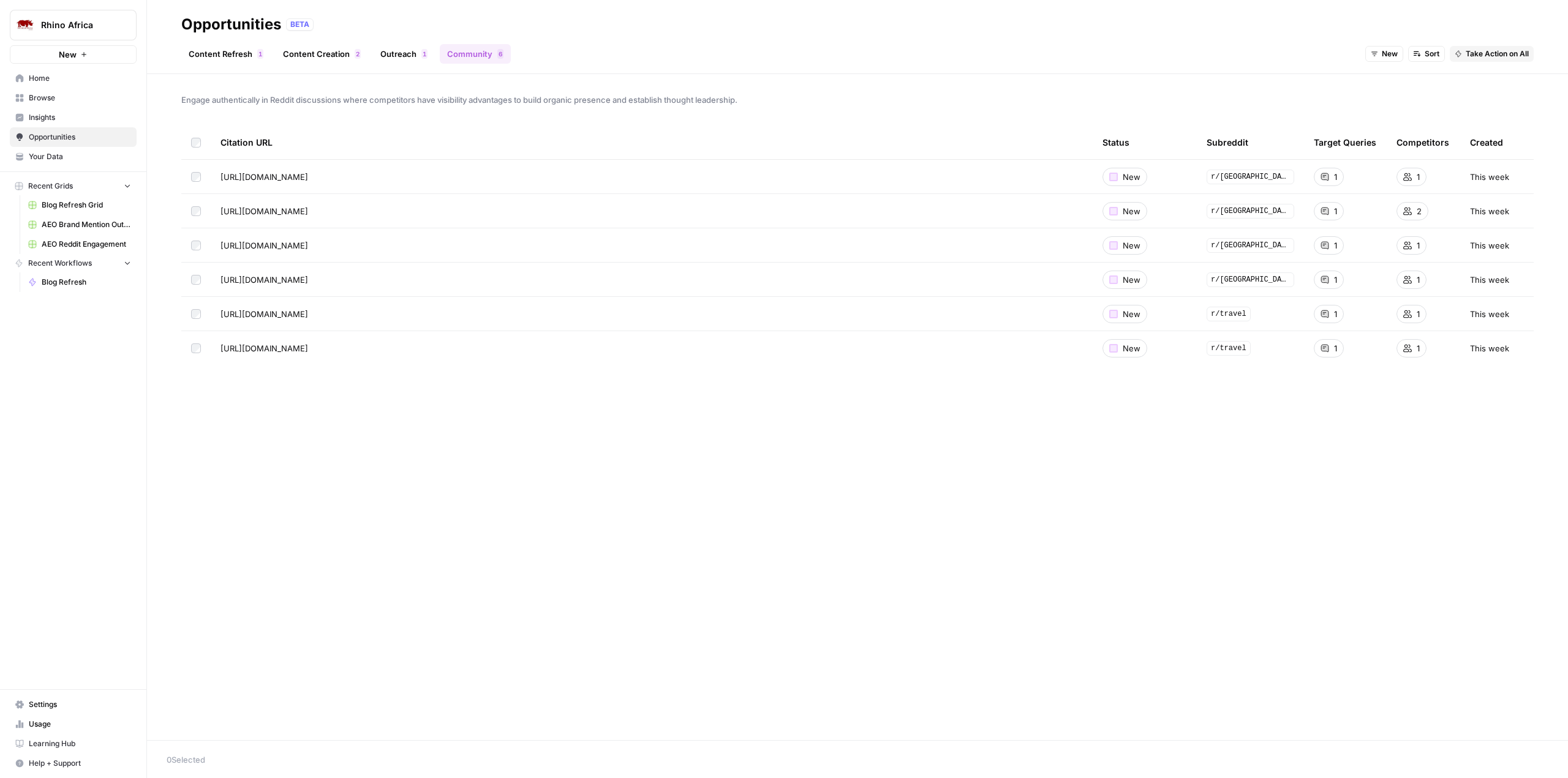
click at [402, 53] on link "Outreach 1" at bounding box center [404, 54] width 62 height 20
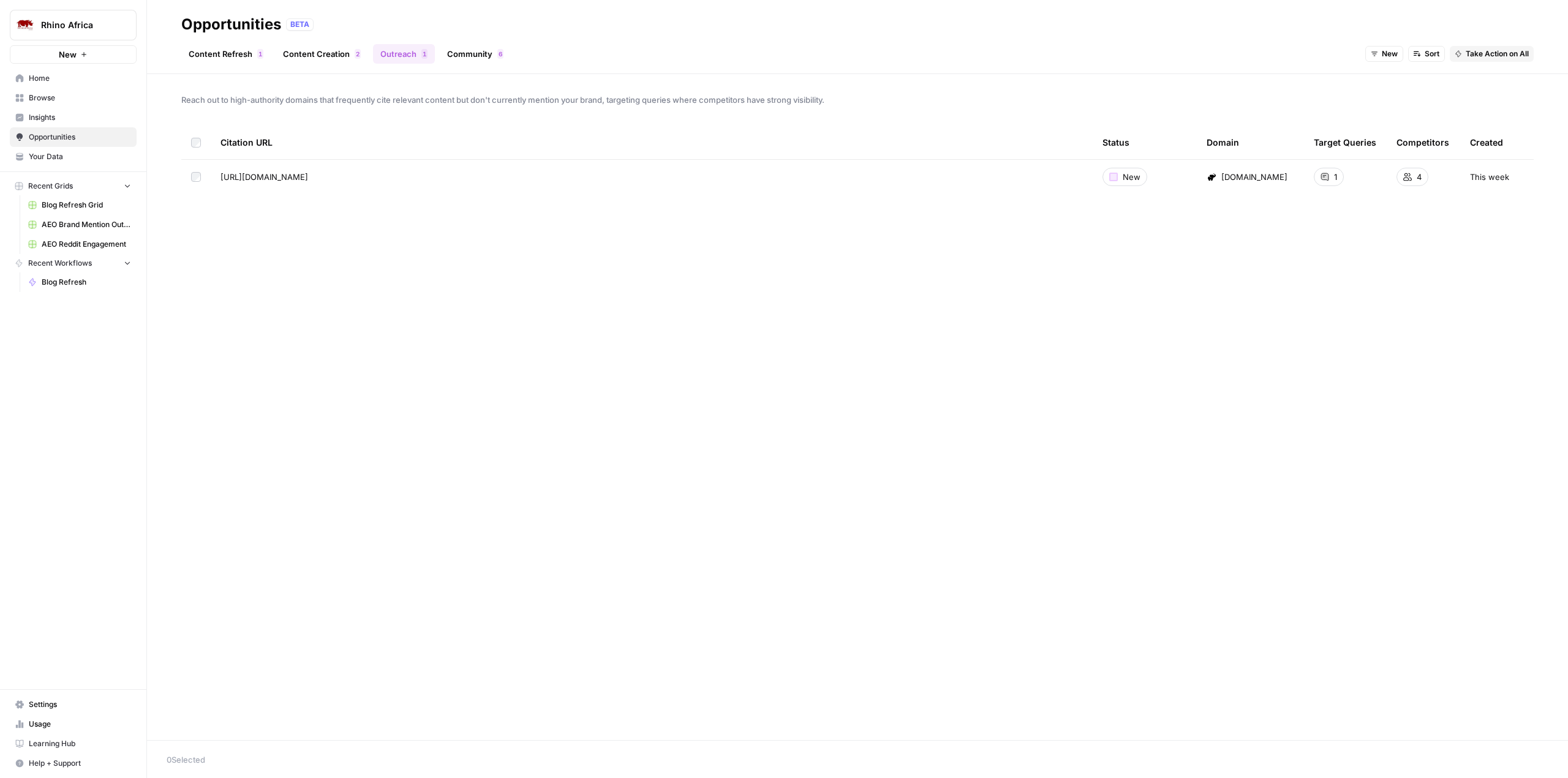
click at [462, 53] on link "Community 6" at bounding box center [476, 54] width 71 height 20
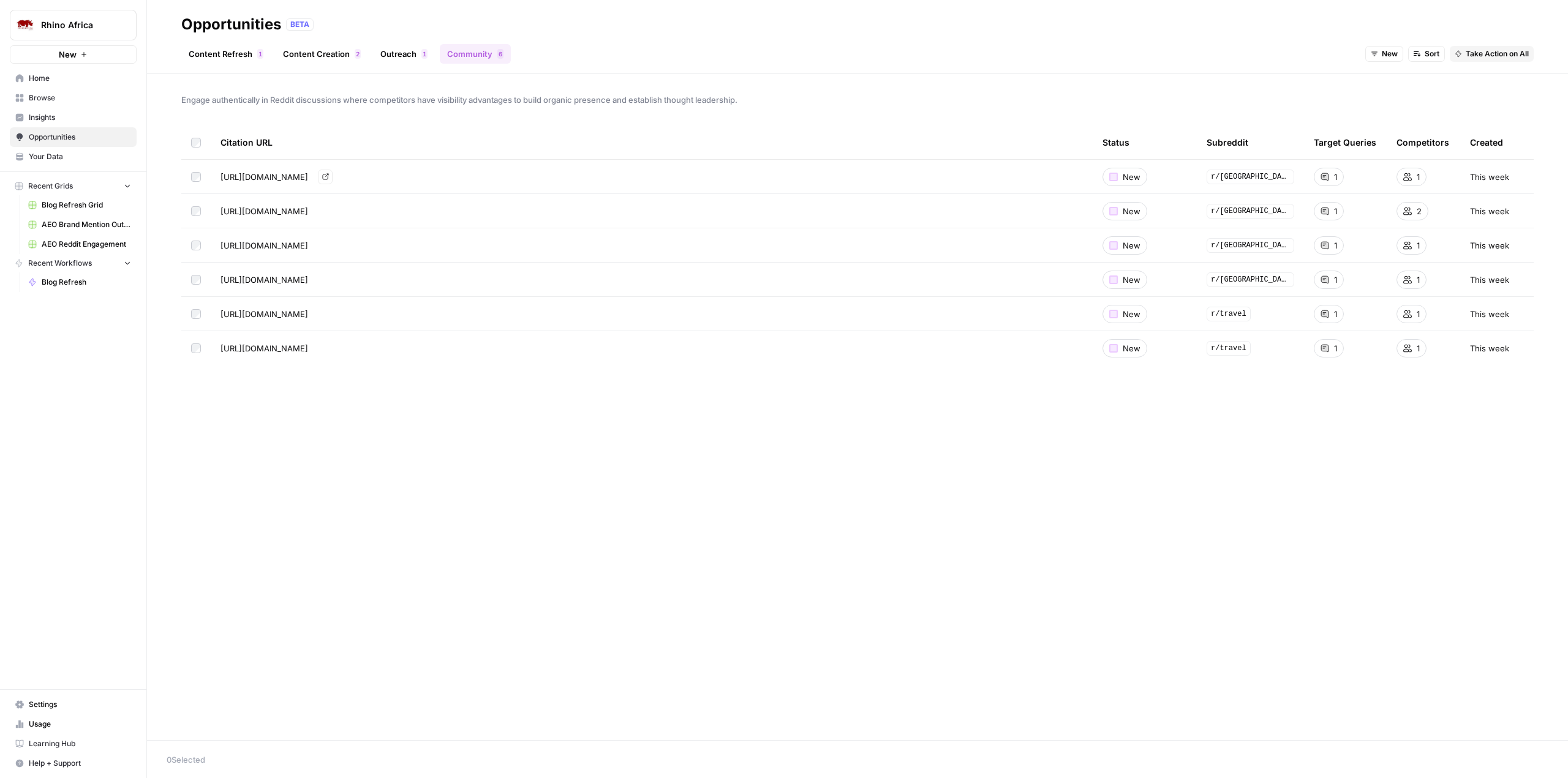
click at [329, 178] on icon "Go to page https://www.reddit.com/r/zanzibar/comments/1ht9lty/which_resort_to_s…" at bounding box center [326, 176] width 7 height 7
click at [328, 350] on icon "Go to page https://www.reddit.com/r/travel/comments/1lz3j7a/best_country_for_fi…" at bounding box center [325, 348] width 6 height 6
